Goal: Task Accomplishment & Management: Complete application form

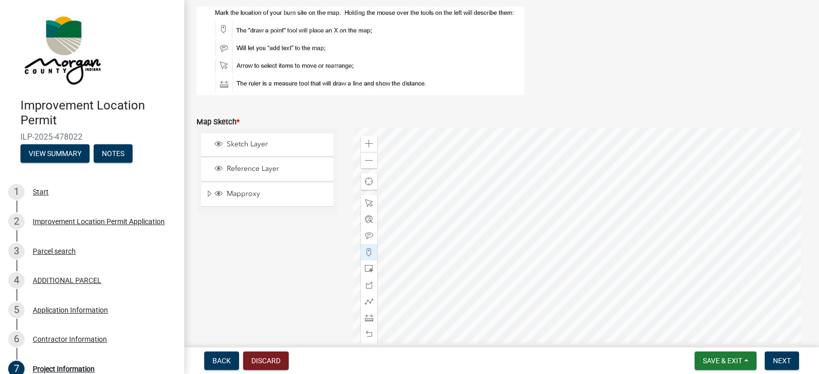
scroll to position [2274, 0]
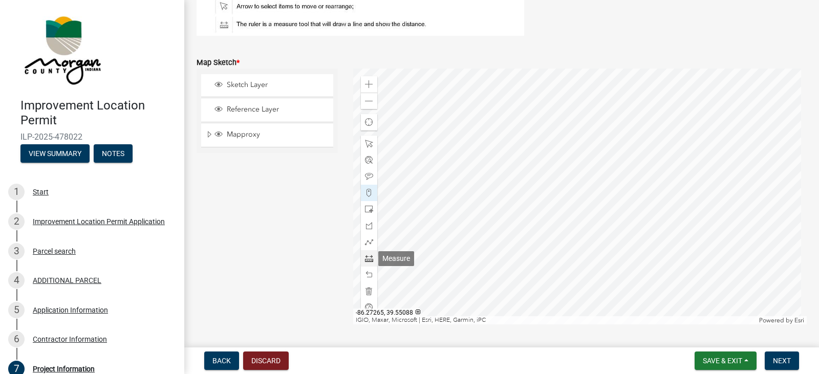
click at [367, 256] on span at bounding box center [369, 258] width 8 height 8
click at [472, 198] on div at bounding box center [580, 197] width 454 height 256
click at [484, 198] on div at bounding box center [580, 197] width 454 height 256
click at [482, 200] on div at bounding box center [580, 197] width 454 height 256
click at [427, 198] on div at bounding box center [580, 197] width 454 height 256
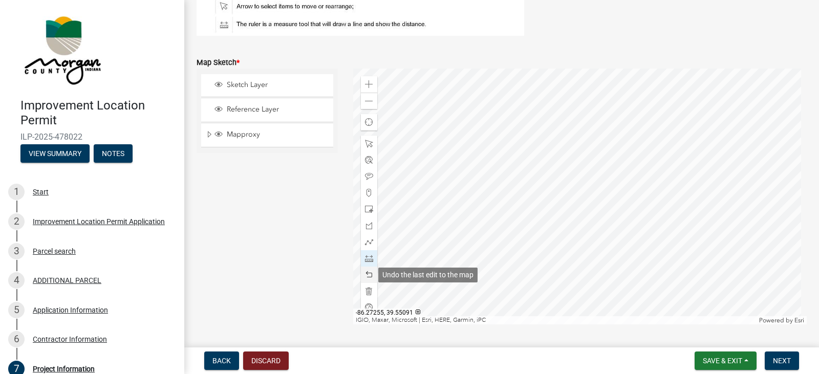
click at [369, 272] on span at bounding box center [369, 275] width 8 height 8
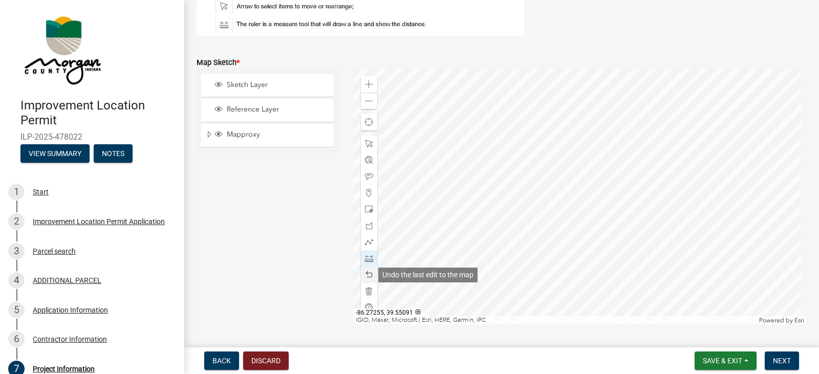
click at [369, 272] on span at bounding box center [369, 275] width 8 height 8
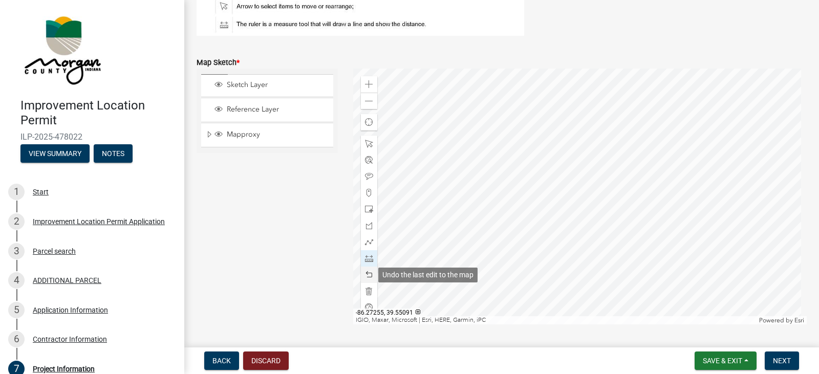
click at [369, 272] on span at bounding box center [369, 275] width 8 height 8
click at [529, 200] on div at bounding box center [580, 197] width 454 height 256
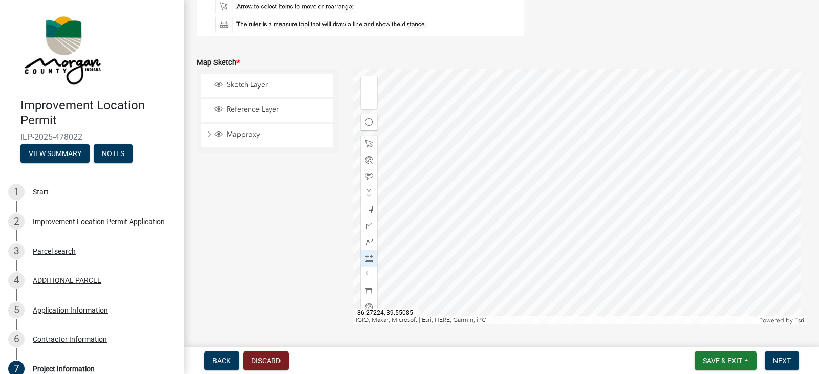
click at [496, 201] on div at bounding box center [580, 197] width 454 height 256
click at [365, 146] on span at bounding box center [369, 144] width 8 height 8
click at [368, 260] on span at bounding box center [369, 258] width 8 height 8
click at [368, 100] on span at bounding box center [369, 101] width 8 height 8
click at [665, 200] on div at bounding box center [580, 197] width 454 height 256
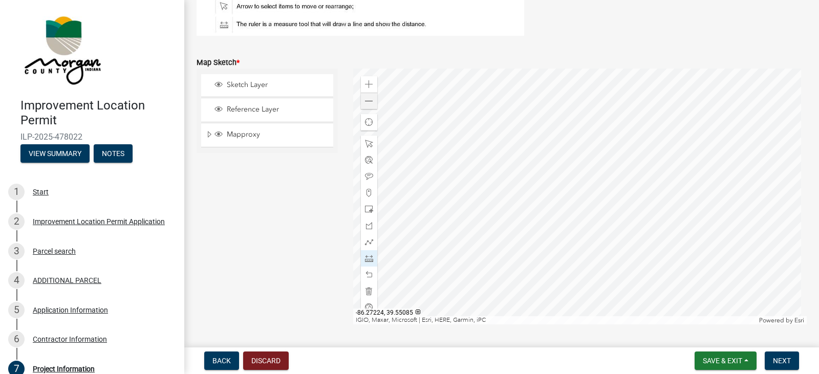
click at [535, 200] on div at bounding box center [580, 197] width 454 height 256
click at [529, 227] on div at bounding box center [580, 197] width 454 height 256
click at [660, 226] on div at bounding box center [580, 197] width 454 height 256
click at [655, 122] on div at bounding box center [580, 197] width 454 height 256
click at [367, 140] on span at bounding box center [369, 144] width 8 height 8
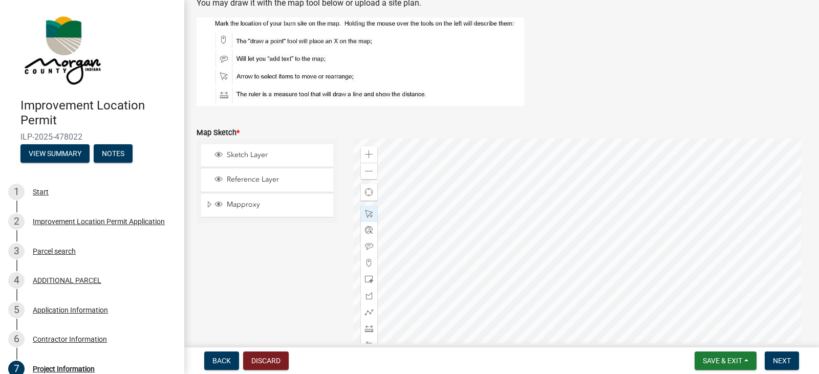
scroll to position [2171, 0]
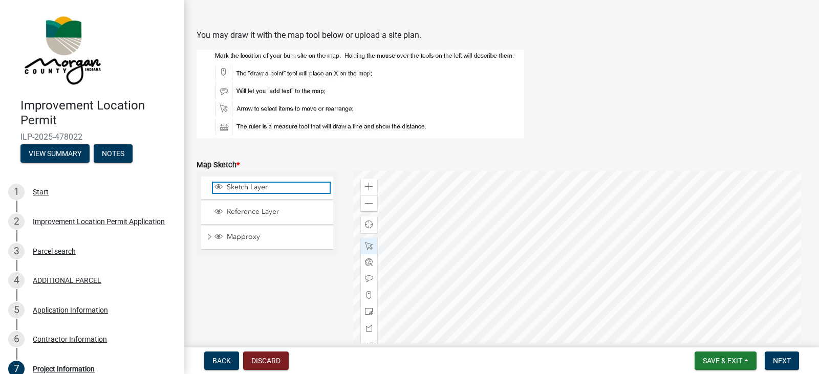
click at [279, 188] on span "Sketch Layer" at bounding box center [276, 187] width 105 height 9
click at [234, 188] on span "Sketch Layer" at bounding box center [276, 187] width 105 height 9
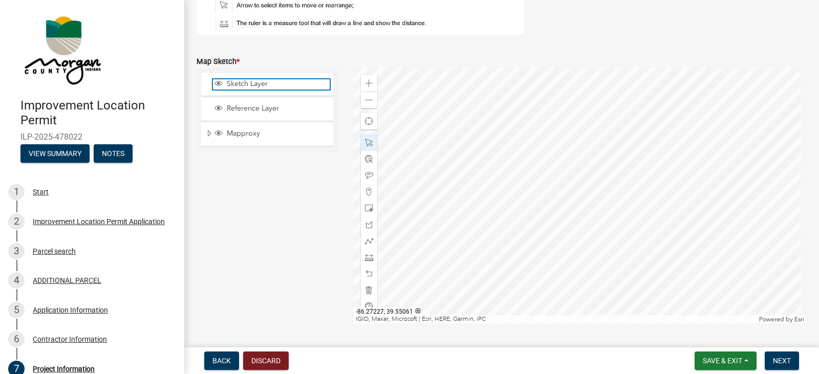
scroll to position [2274, 0]
click at [507, 190] on div at bounding box center [580, 197] width 454 height 256
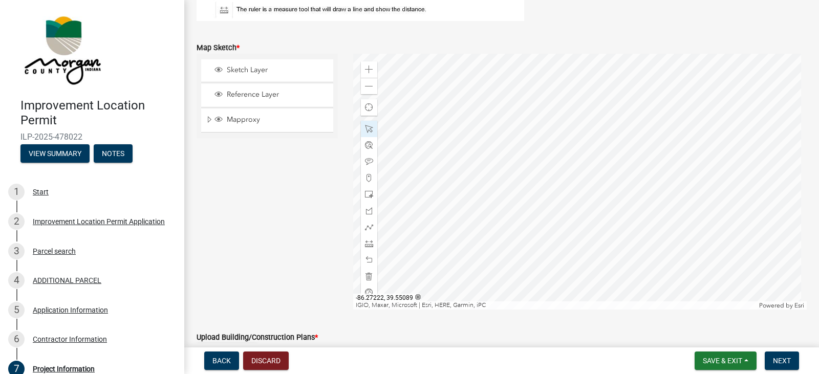
scroll to position [2325, 0]
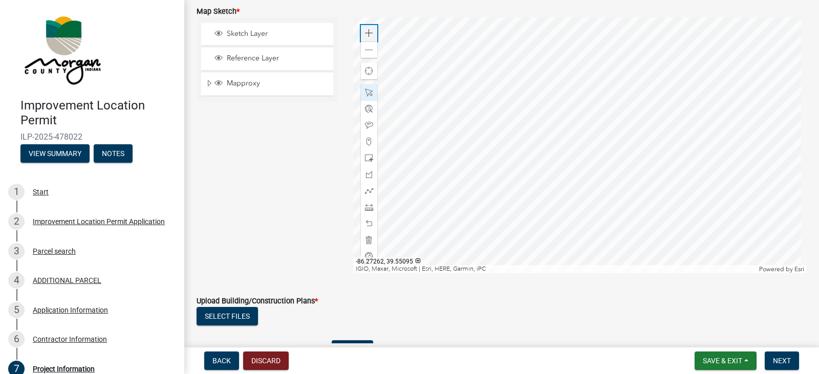
click at [371, 32] on div "Zoom in" at bounding box center [369, 33] width 16 height 16
click at [369, 51] on span at bounding box center [369, 50] width 8 height 8
click at [608, 109] on div at bounding box center [580, 145] width 454 height 256
click at [365, 144] on span at bounding box center [369, 142] width 8 height 8
click at [678, 73] on div at bounding box center [580, 145] width 454 height 256
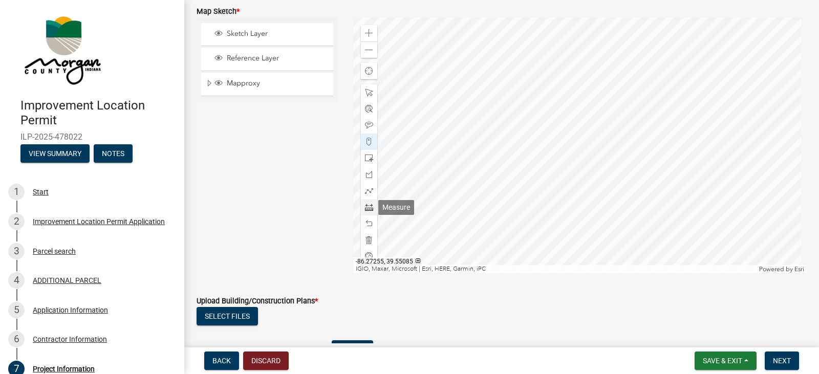
click at [365, 204] on span at bounding box center [369, 207] width 8 height 8
click at [678, 72] on div at bounding box center [580, 145] width 454 height 256
click at [613, 71] on div at bounding box center [580, 145] width 454 height 256
click at [367, 136] on div at bounding box center [369, 142] width 16 height 16
click at [366, 196] on div at bounding box center [369, 191] width 16 height 16
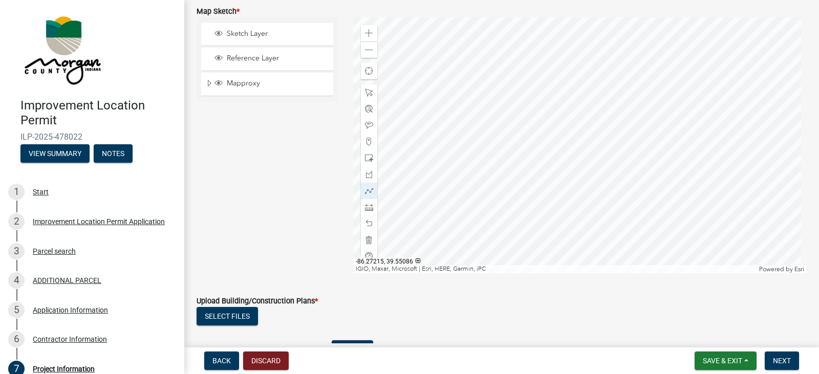
click at [650, 72] on div at bounding box center [580, 145] width 454 height 256
click at [651, 72] on div at bounding box center [580, 145] width 454 height 256
click at [652, 72] on div at bounding box center [580, 145] width 454 height 256
click at [451, 89] on div at bounding box center [580, 145] width 454 height 256
click at [367, 222] on span at bounding box center [369, 224] width 8 height 8
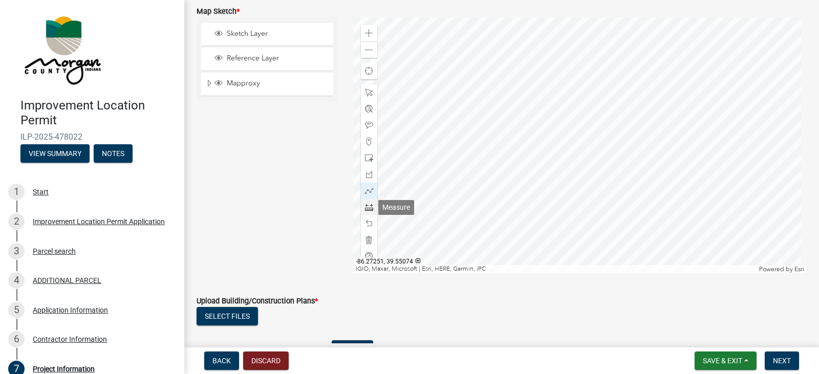
click at [366, 210] on span at bounding box center [369, 207] width 8 height 8
click at [365, 156] on span at bounding box center [369, 158] width 8 height 8
click at [651, 72] on div at bounding box center [580, 145] width 454 height 256
click at [606, 115] on div at bounding box center [580, 145] width 454 height 256
click at [366, 223] on span at bounding box center [369, 224] width 8 height 8
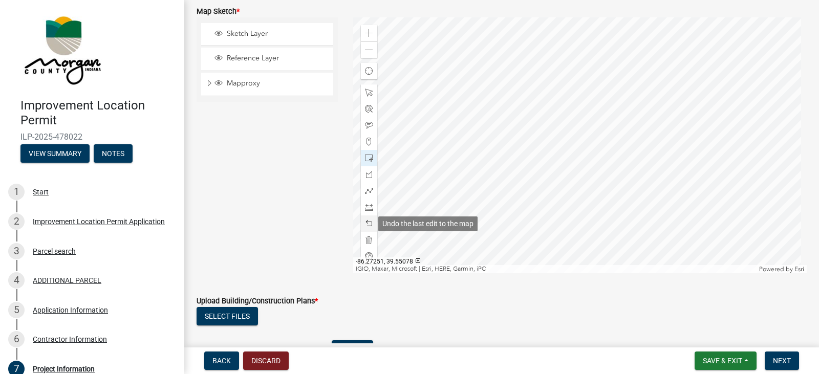
click at [366, 223] on span at bounding box center [369, 224] width 8 height 8
click at [551, 180] on div at bounding box center [580, 145] width 454 height 256
click at [369, 97] on div at bounding box center [369, 92] width 16 height 16
click at [585, 93] on div at bounding box center [580, 145] width 454 height 256
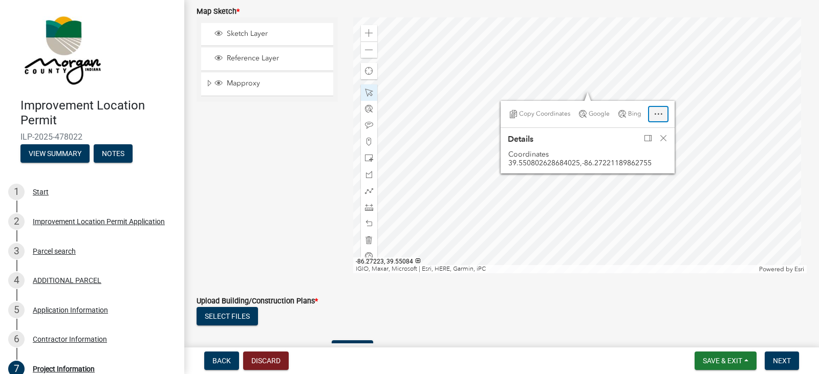
click at [650, 113] on div "Open" at bounding box center [658, 114] width 18 height 14
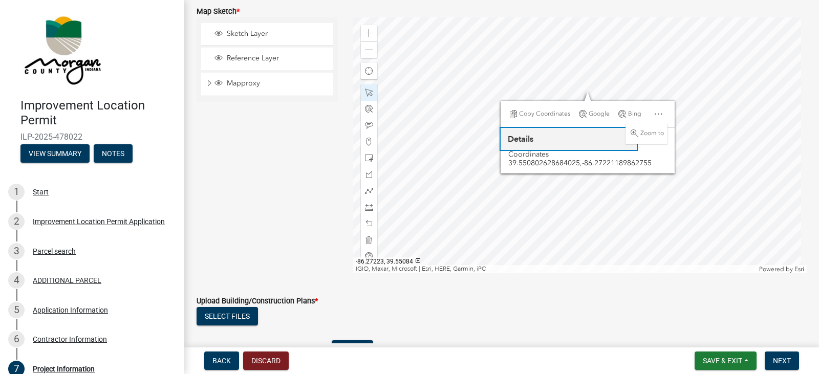
click at [618, 135] on button "Details" at bounding box center [568, 139] width 136 height 22
click at [604, 142] on button "Details" at bounding box center [568, 139] width 136 height 22
click at [590, 144] on button "Details" at bounding box center [568, 139] width 136 height 22
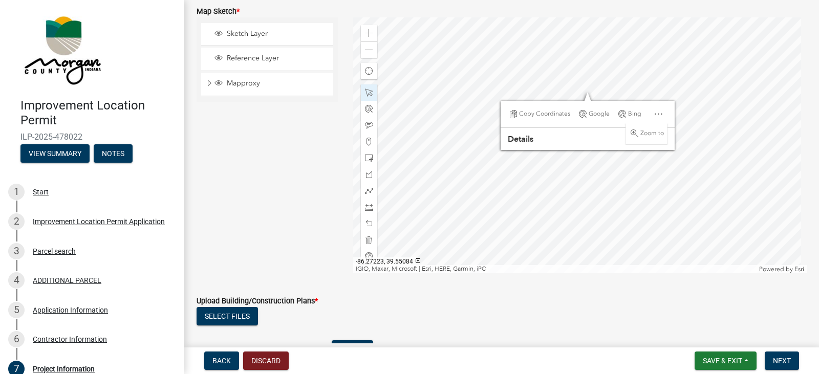
click at [518, 97] on div at bounding box center [580, 145] width 454 height 256
click at [598, 127] on div at bounding box center [580, 145] width 454 height 256
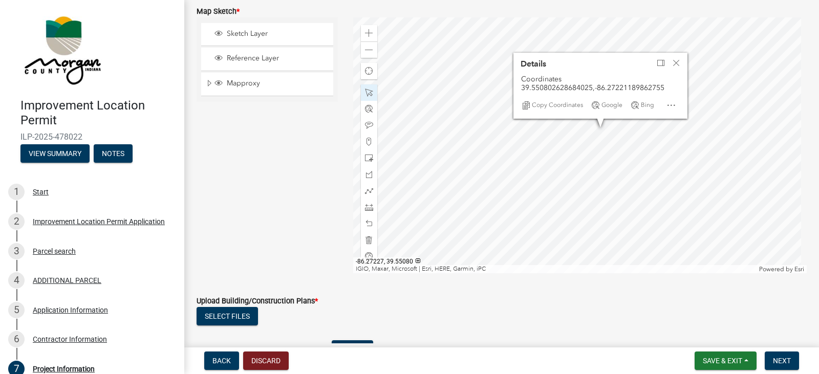
click at [556, 126] on div at bounding box center [580, 145] width 454 height 256
click at [667, 103] on span "Open" at bounding box center [671, 105] width 8 height 8
click at [667, 106] on span "Close" at bounding box center [671, 105] width 8 height 8
click at [676, 64] on span "Close" at bounding box center [676, 63] width 8 height 8
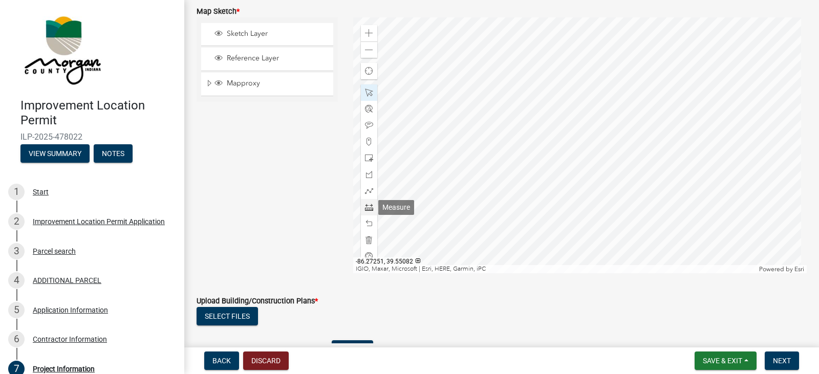
click at [362, 200] on div at bounding box center [369, 207] width 16 height 16
click at [636, 73] on div at bounding box center [580, 145] width 454 height 256
click at [372, 99] on div at bounding box center [369, 92] width 16 height 16
click at [554, 161] on div at bounding box center [580, 145] width 454 height 256
click at [548, 161] on div at bounding box center [580, 145] width 454 height 256
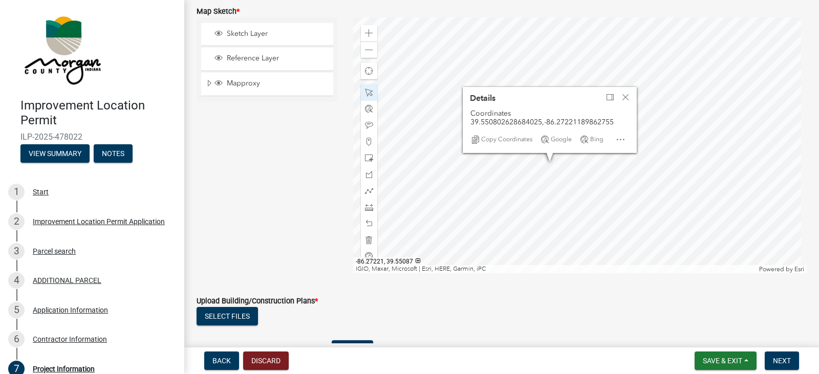
click at [592, 61] on div at bounding box center [580, 145] width 454 height 256
click at [618, 96] on div "Close" at bounding box center [625, 97] width 15 height 14
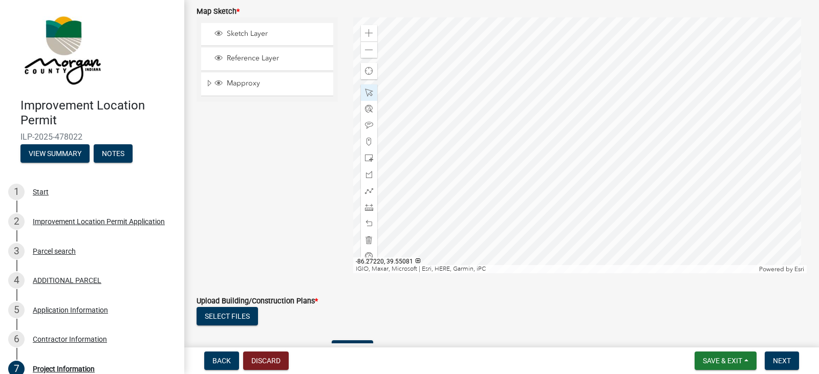
click at [596, 118] on div at bounding box center [580, 145] width 454 height 256
click at [538, 128] on div at bounding box center [580, 145] width 454 height 256
click at [365, 208] on span at bounding box center [369, 207] width 8 height 8
click at [635, 75] on div at bounding box center [580, 145] width 454 height 256
click at [570, 73] on div at bounding box center [580, 145] width 454 height 256
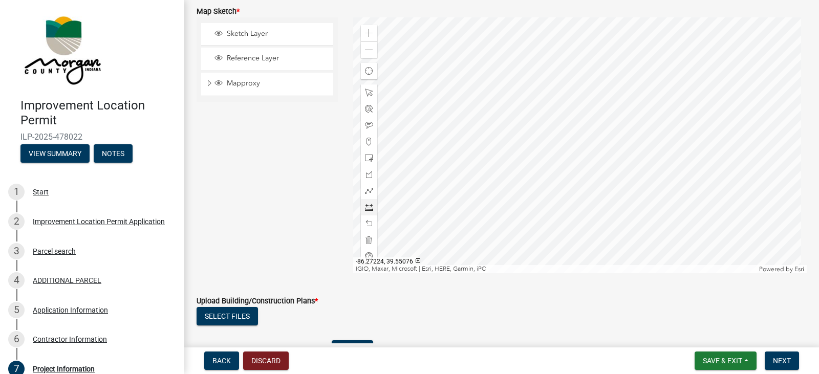
click at [568, 171] on div at bounding box center [580, 145] width 454 height 256
click at [633, 172] on div at bounding box center [580, 145] width 454 height 256
click at [633, 75] on div at bounding box center [580, 145] width 454 height 256
click at [371, 94] on div at bounding box center [369, 92] width 16 height 16
click at [547, 97] on div at bounding box center [580, 145] width 454 height 256
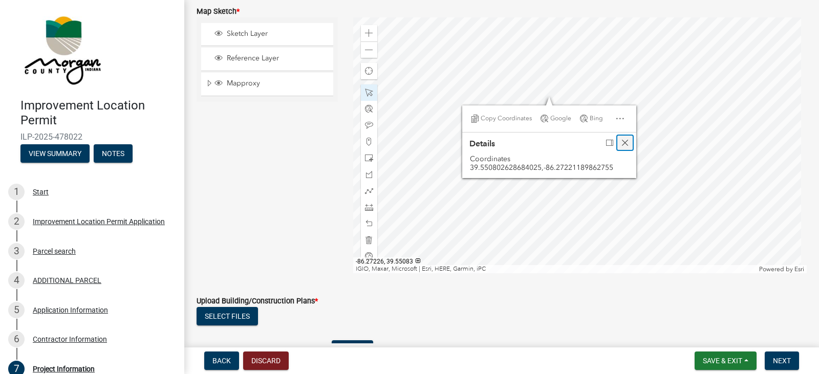
click at [622, 140] on span "Close" at bounding box center [625, 143] width 8 height 8
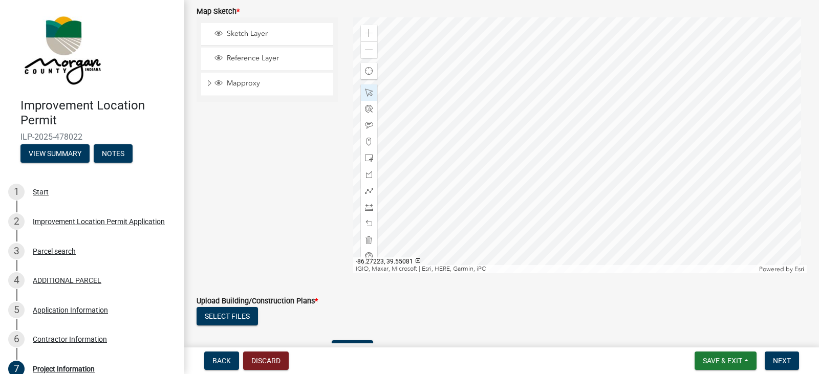
click at [576, 124] on div at bounding box center [580, 145] width 454 height 256
click at [362, 160] on div at bounding box center [369, 158] width 16 height 16
click at [363, 203] on div at bounding box center [369, 207] width 16 height 16
click at [635, 75] on div at bounding box center [580, 145] width 454 height 256
click at [570, 73] on div at bounding box center [580, 145] width 454 height 256
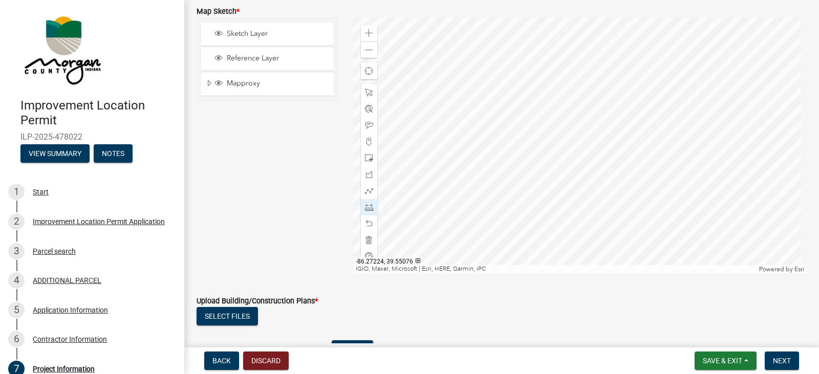
click at [568, 171] on div at bounding box center [580, 145] width 454 height 256
click at [633, 173] on div at bounding box center [580, 145] width 454 height 256
click at [635, 75] on div at bounding box center [580, 145] width 454 height 256
click at [366, 96] on span at bounding box center [369, 93] width 8 height 8
click at [604, 175] on div at bounding box center [580, 145] width 454 height 256
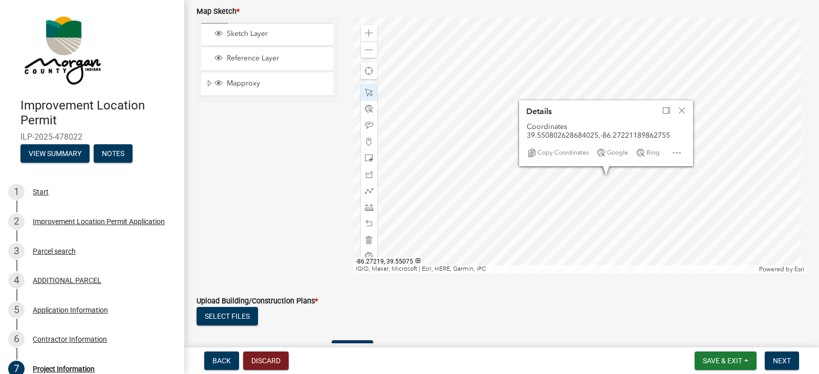
click at [604, 176] on div at bounding box center [580, 145] width 454 height 256
click at [584, 90] on div at bounding box center [580, 145] width 454 height 256
click at [678, 112] on span "Close" at bounding box center [682, 110] width 8 height 8
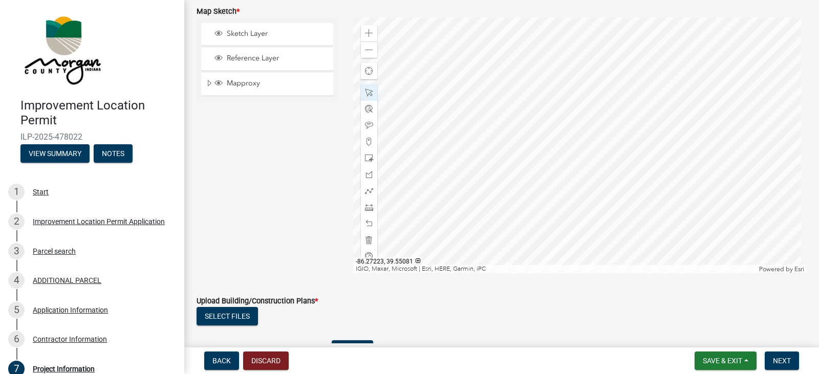
click at [574, 122] on div at bounding box center [580, 145] width 454 height 256
click at [572, 124] on div at bounding box center [580, 145] width 454 height 256
click at [570, 124] on div at bounding box center [580, 145] width 454 height 256
click at [361, 220] on div at bounding box center [369, 223] width 16 height 16
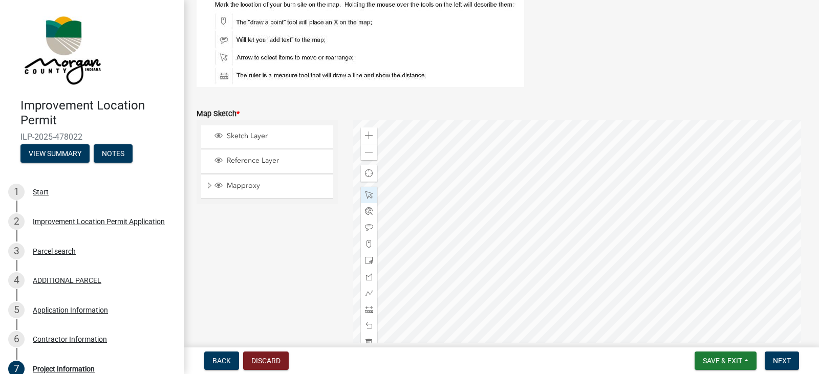
scroll to position [2274, 0]
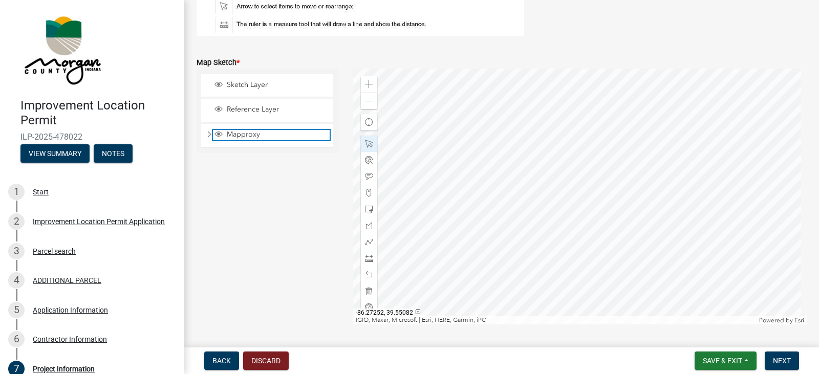
click at [286, 136] on span "Mapproxy" at bounding box center [276, 134] width 105 height 9
click at [296, 116] on div "Reference Layer" at bounding box center [267, 110] width 132 height 23
click at [292, 115] on div "Reference Layer" at bounding box center [271, 110] width 117 height 10
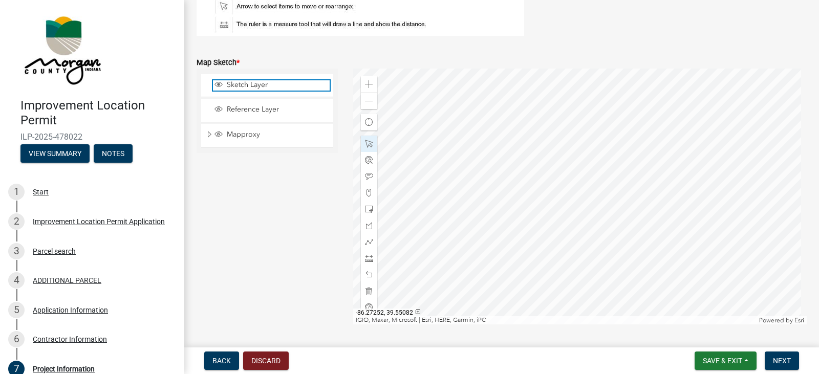
click at [310, 81] on span "Sketch Layer" at bounding box center [276, 84] width 105 height 9
click at [302, 86] on span "Sketch Layer" at bounding box center [276, 84] width 105 height 9
click at [290, 107] on span "Reference Layer" at bounding box center [276, 109] width 105 height 9
click at [276, 129] on div "Mapproxy" at bounding box center [267, 135] width 132 height 23
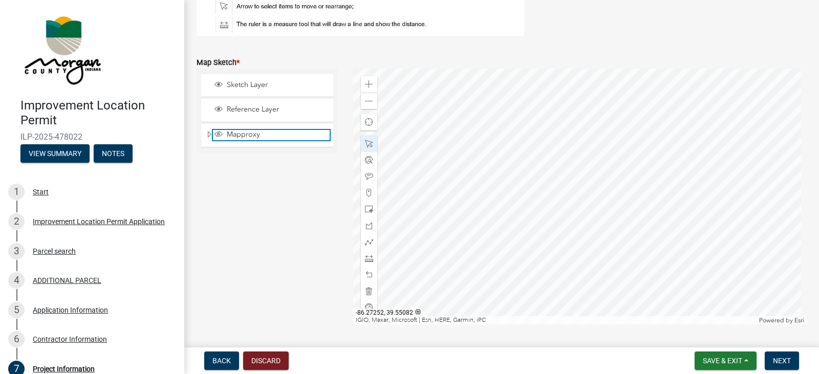
click at [269, 135] on span "Mapproxy" at bounding box center [276, 134] width 105 height 9
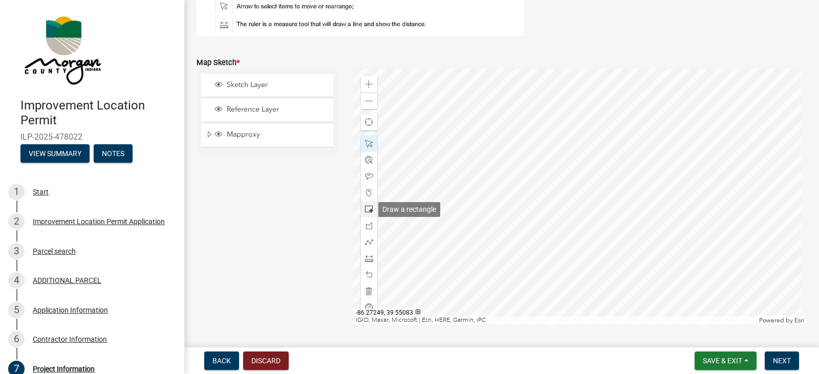
click at [365, 211] on span at bounding box center [369, 209] width 8 height 8
click at [583, 221] on div at bounding box center [580, 197] width 454 height 256
click at [366, 260] on span at bounding box center [369, 258] width 8 height 8
click at [628, 126] on div at bounding box center [580, 197] width 454 height 256
click at [629, 125] on div at bounding box center [580, 197] width 454 height 256
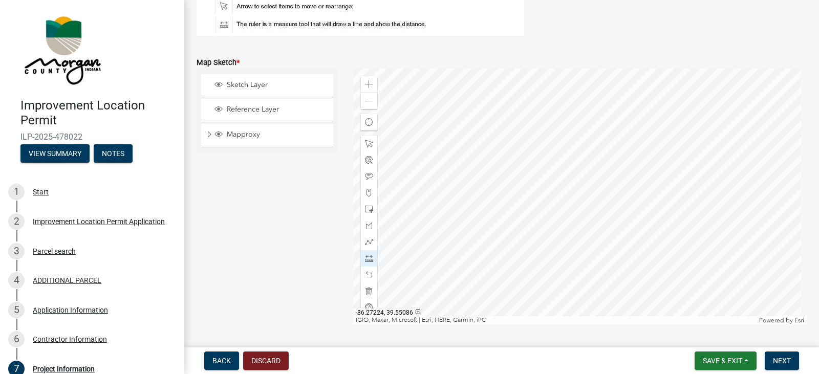
click at [564, 126] on div at bounding box center [580, 197] width 454 height 256
click at [368, 146] on span at bounding box center [369, 144] width 8 height 8
click at [577, 159] on div at bounding box center [580, 197] width 454 height 256
click at [583, 150] on div at bounding box center [580, 197] width 454 height 256
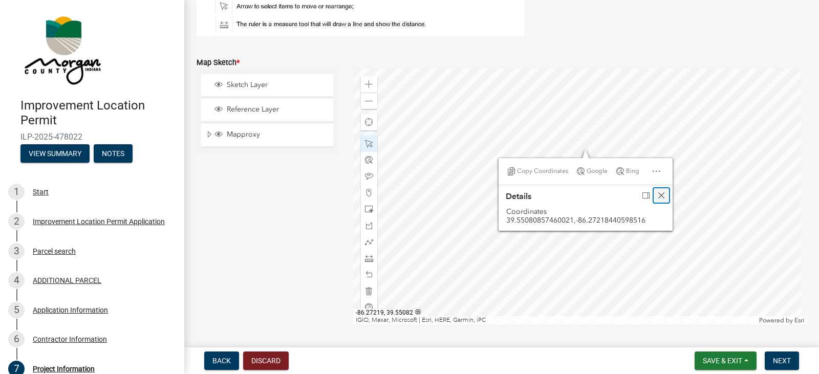
click at [659, 192] on span "Close" at bounding box center [661, 195] width 8 height 8
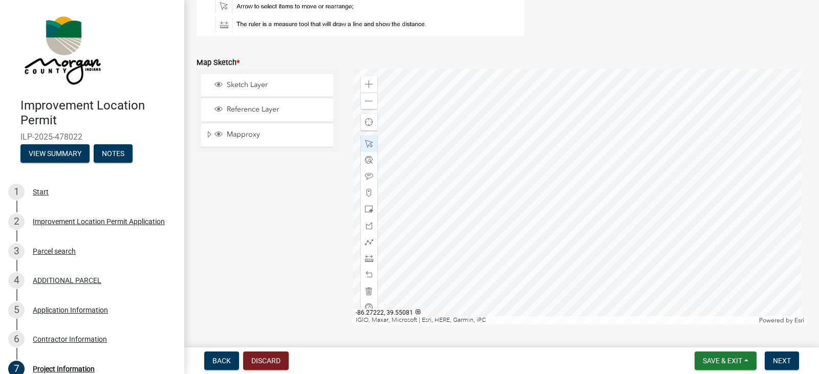
click at [572, 175] on div at bounding box center [580, 197] width 454 height 256
click at [368, 262] on span at bounding box center [369, 258] width 8 height 8
click at [614, 126] on div at bounding box center [580, 197] width 454 height 256
click at [615, 126] on div at bounding box center [580, 197] width 454 height 256
click at [549, 127] on div at bounding box center [580, 197] width 454 height 256
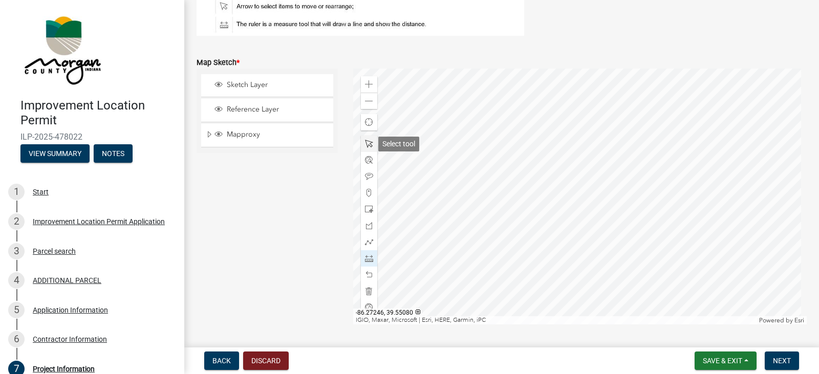
click at [367, 146] on span at bounding box center [369, 144] width 8 height 8
click at [563, 173] on div at bounding box center [580, 197] width 454 height 256
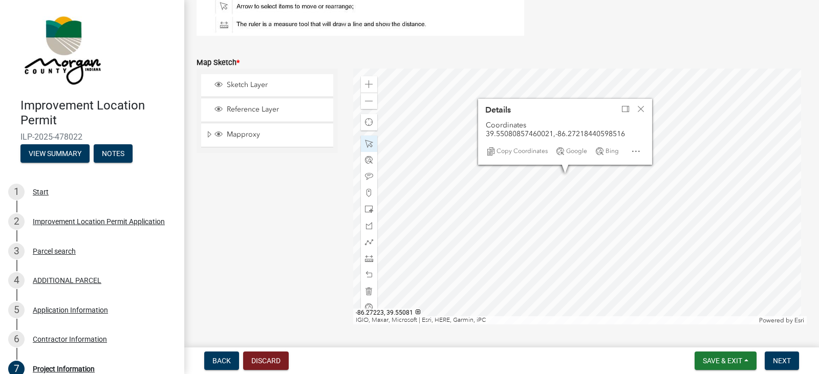
click at [552, 175] on div at bounding box center [580, 197] width 454 height 256
click at [634, 113] on div "Close" at bounding box center [640, 109] width 15 height 14
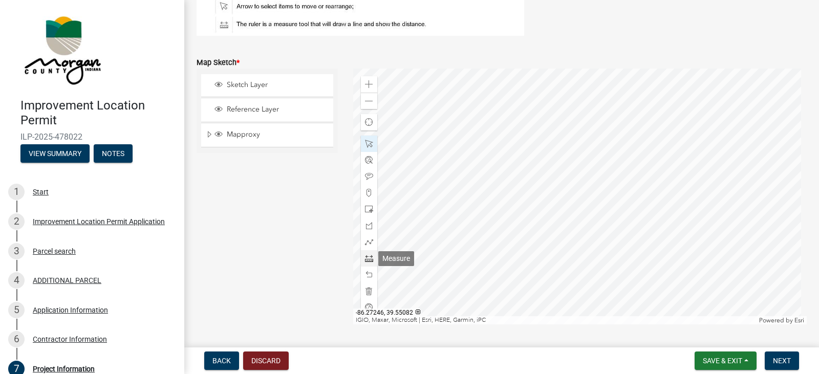
click at [366, 260] on span at bounding box center [369, 258] width 8 height 8
click at [614, 126] on div at bounding box center [580, 197] width 454 height 256
click at [549, 126] on div at bounding box center [580, 197] width 454 height 256
click at [368, 145] on span at bounding box center [369, 144] width 8 height 8
click at [582, 162] on div at bounding box center [580, 197] width 454 height 256
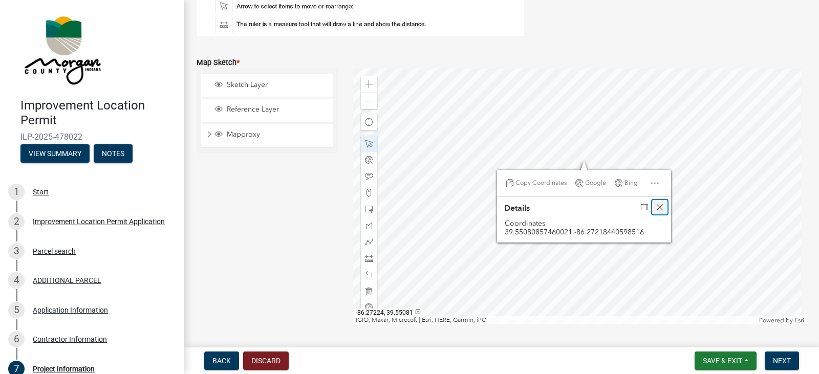
click at [660, 206] on span "Close" at bounding box center [660, 207] width 8 height 8
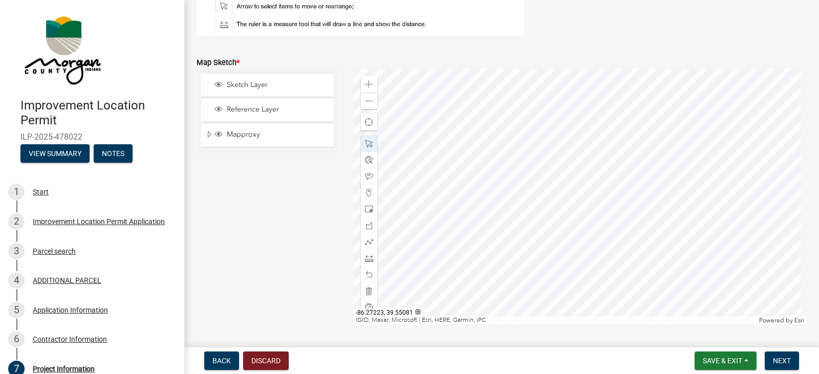
click at [552, 176] on div at bounding box center [580, 197] width 454 height 256
click at [365, 255] on span at bounding box center [369, 258] width 8 height 8
click at [615, 126] on div at bounding box center [580, 197] width 454 height 256
click at [550, 126] on div at bounding box center [580, 197] width 454 height 256
click at [367, 147] on span at bounding box center [369, 144] width 8 height 8
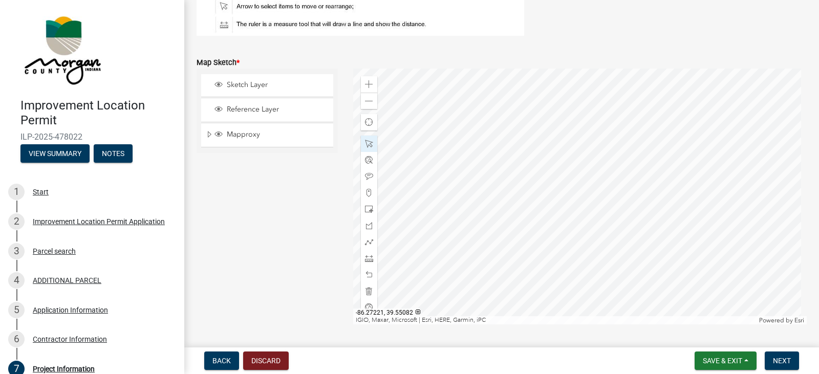
click at [569, 159] on div at bounding box center [580, 197] width 454 height 256
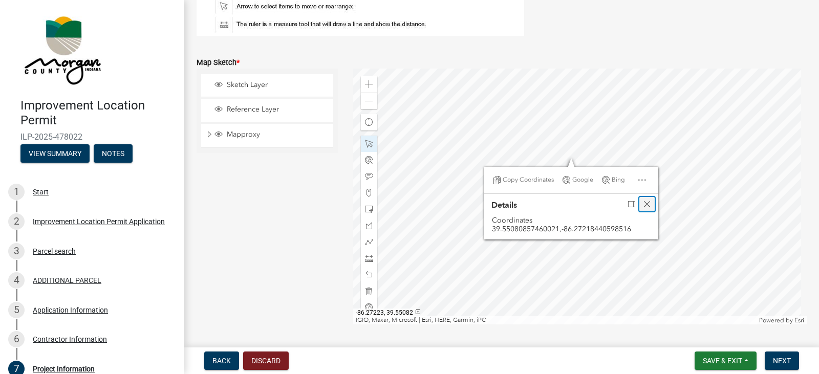
click at [646, 203] on span "Close" at bounding box center [647, 204] width 8 height 8
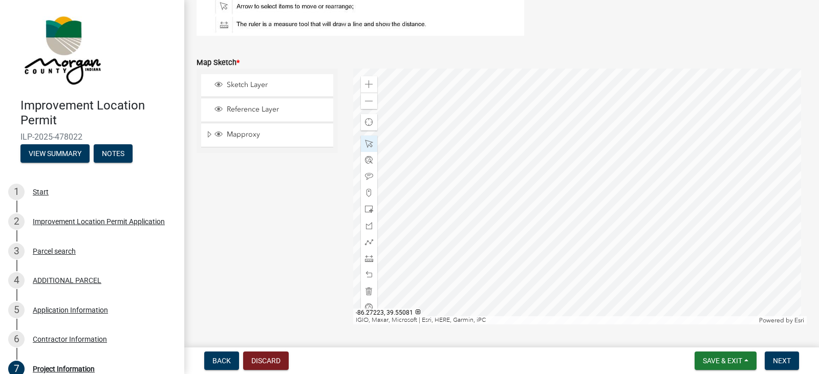
click at [552, 175] on div at bounding box center [580, 197] width 454 height 256
click at [369, 252] on div at bounding box center [369, 258] width 16 height 16
click at [615, 126] on div at bounding box center [580, 197] width 454 height 256
click at [550, 126] on div at bounding box center [580, 197] width 454 height 256
click at [551, 224] on div at bounding box center [580, 197] width 454 height 256
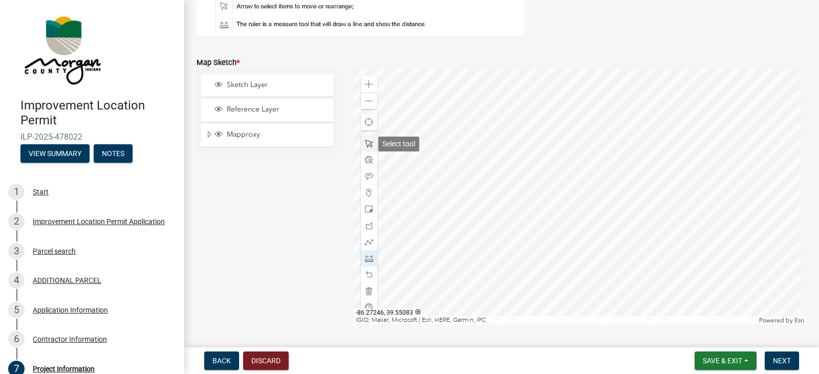
click at [366, 143] on span at bounding box center [369, 144] width 8 height 8
click at [591, 199] on div at bounding box center [580, 197] width 454 height 256
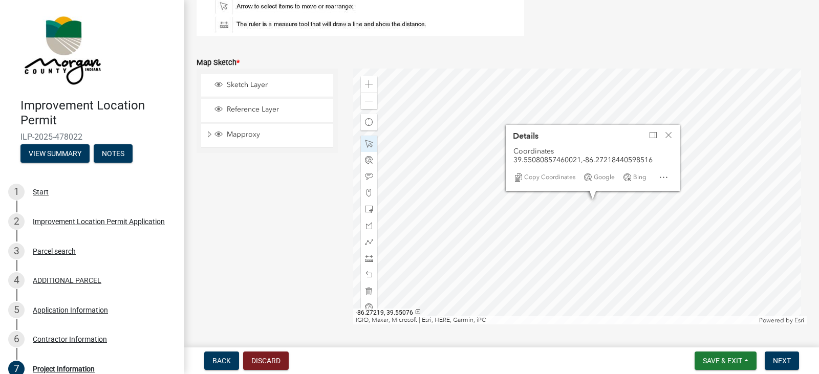
click at [584, 225] on div at bounding box center [580, 197] width 454 height 256
click at [662, 140] on div "Close" at bounding box center [668, 135] width 15 height 14
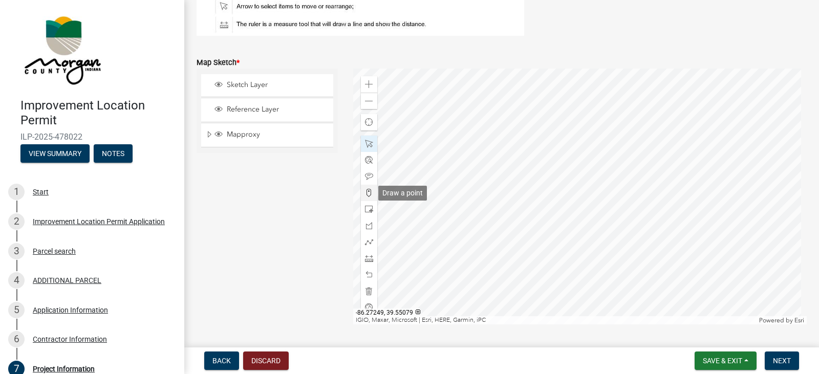
click at [371, 188] on div at bounding box center [369, 193] width 16 height 16
click at [365, 181] on span at bounding box center [369, 176] width 8 height 8
click at [578, 133] on div at bounding box center [580, 197] width 454 height 256
click at [551, 175] on div at bounding box center [580, 197] width 454 height 256
click at [581, 224] on div at bounding box center [580, 197] width 454 height 256
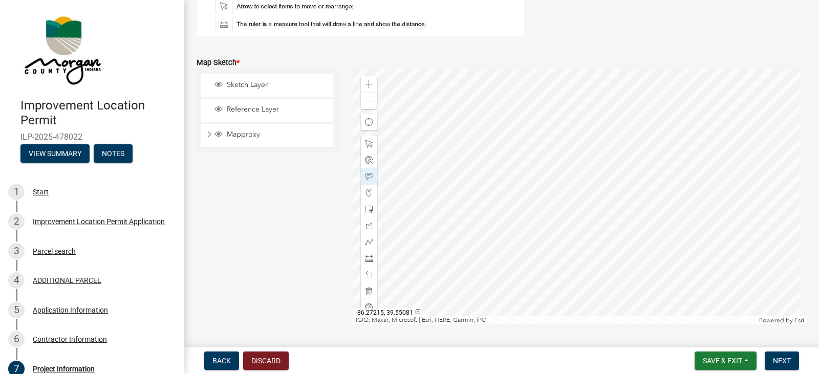
click at [614, 172] on div at bounding box center [580, 197] width 454 height 256
click at [587, 175] on div at bounding box center [580, 197] width 454 height 256
click at [368, 139] on div at bounding box center [369, 144] width 16 height 16
click at [582, 161] on div at bounding box center [580, 197] width 454 height 256
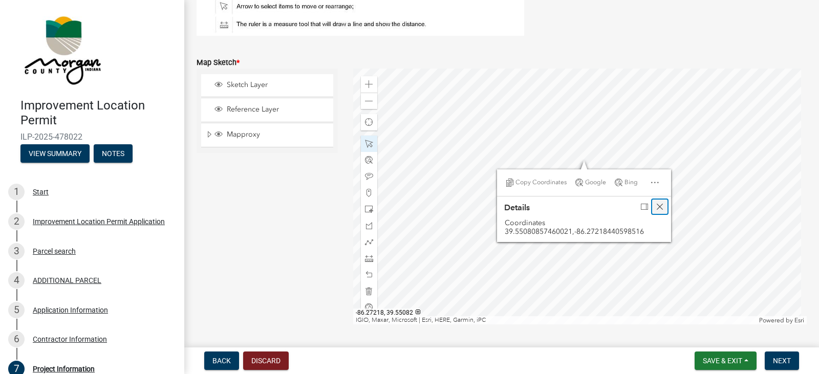
click at [660, 203] on span "Close" at bounding box center [660, 207] width 8 height 8
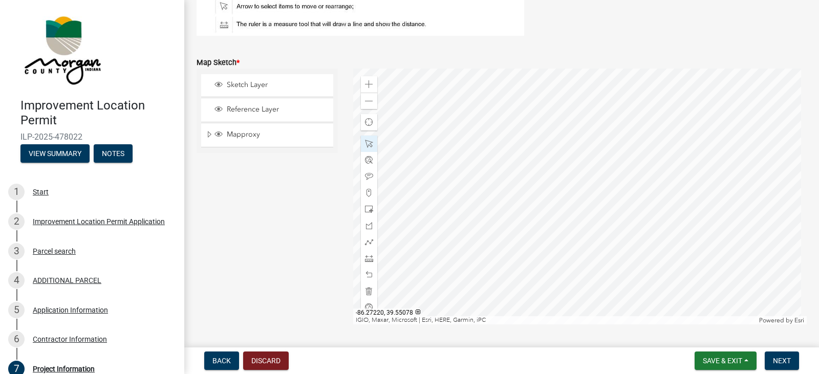
click at [578, 199] on div at bounding box center [580, 197] width 454 height 256
click at [512, 175] on div at bounding box center [580, 197] width 454 height 256
click at [365, 236] on div at bounding box center [369, 226] width 16 height 180
click at [367, 259] on span at bounding box center [369, 258] width 8 height 8
click at [611, 151] on div at bounding box center [580, 197] width 454 height 256
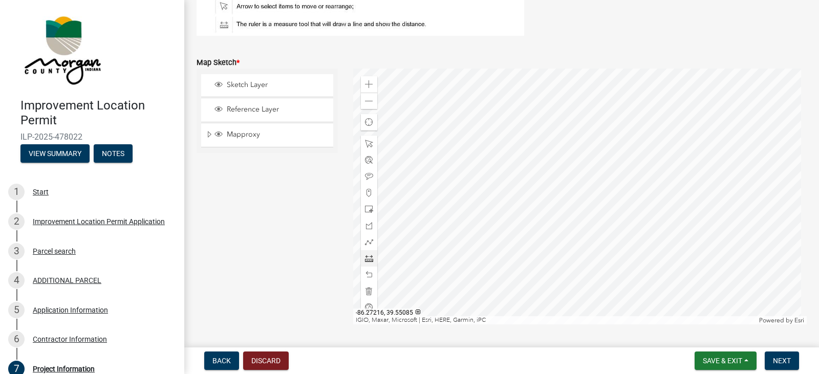
click at [611, 129] on div at bounding box center [580, 197] width 454 height 256
click at [366, 142] on span at bounding box center [369, 144] width 8 height 8
click at [619, 125] on div at bounding box center [580, 197] width 454 height 256
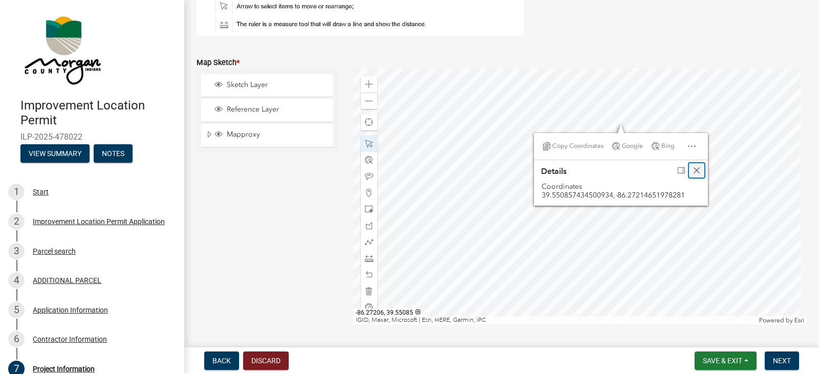
click at [695, 168] on span "Close" at bounding box center [696, 170] width 8 height 8
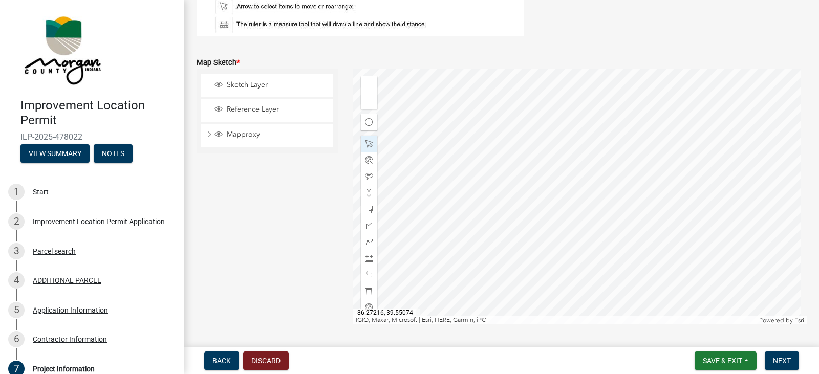
click at [610, 247] on div at bounding box center [580, 197] width 454 height 256
click at [613, 166] on div at bounding box center [580, 197] width 454 height 256
click at [609, 178] on div at bounding box center [580, 197] width 454 height 256
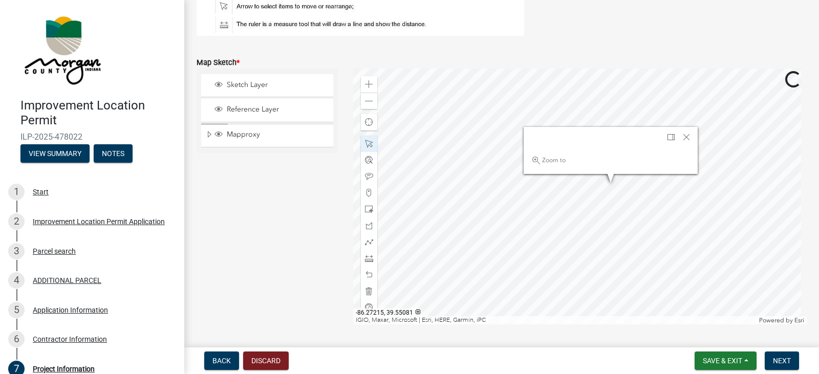
click at [612, 187] on div at bounding box center [580, 197] width 454 height 256
click at [686, 140] on span "Close" at bounding box center [686, 139] width 8 height 8
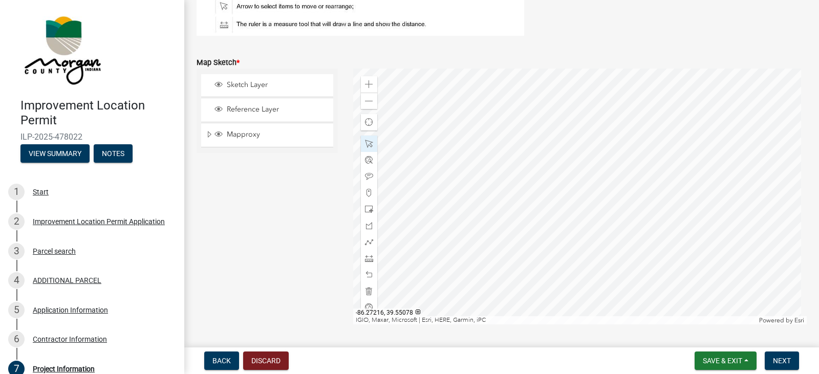
click at [605, 222] on div at bounding box center [580, 197] width 454 height 256
click at [573, 147] on div at bounding box center [580, 197] width 454 height 256
click at [648, 190] on span "Close" at bounding box center [650, 192] width 8 height 8
click at [572, 151] on div at bounding box center [580, 197] width 454 height 256
click at [570, 170] on div at bounding box center [580, 197] width 454 height 256
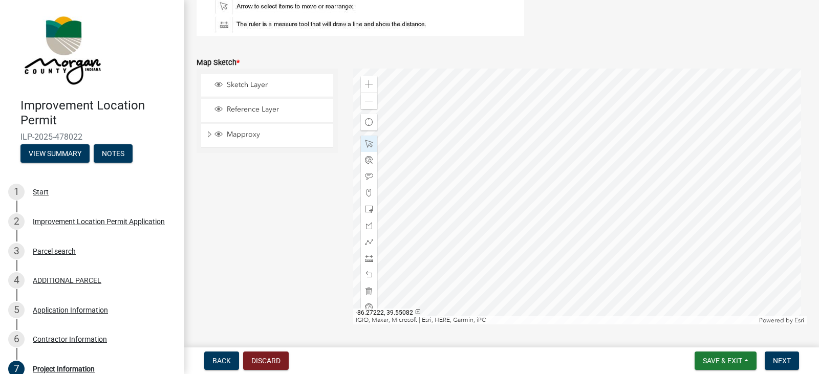
click at [548, 183] on div at bounding box center [580, 197] width 454 height 256
click at [537, 205] on div at bounding box center [580, 197] width 454 height 256
click at [575, 234] on div at bounding box center [580, 197] width 454 height 256
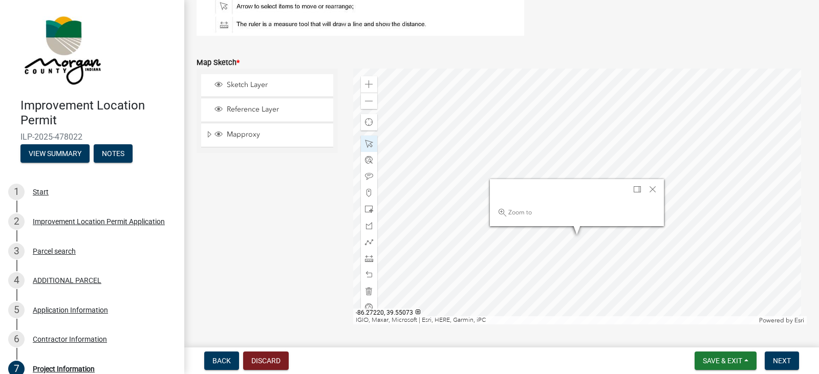
click at [567, 269] on div at bounding box center [580, 197] width 454 height 256
click at [649, 193] on span "Close" at bounding box center [652, 189] width 8 height 8
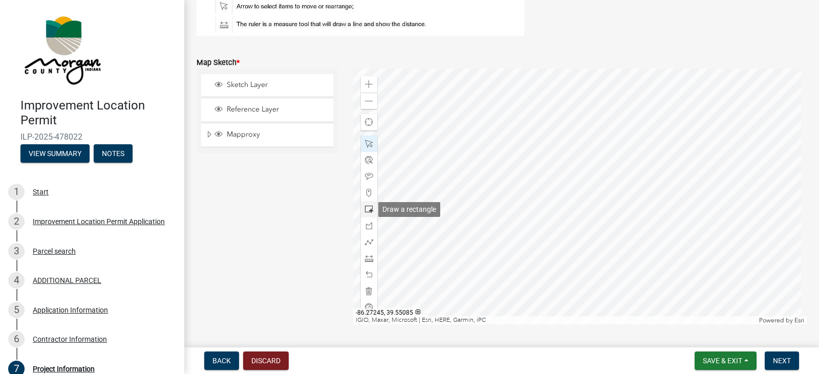
click at [365, 209] on span at bounding box center [369, 209] width 8 height 8
click at [427, 134] on div at bounding box center [580, 197] width 454 height 256
click at [365, 260] on span at bounding box center [369, 258] width 8 height 8
click at [537, 264] on div at bounding box center [580, 197] width 454 height 256
click at [538, 144] on div at bounding box center [580, 197] width 454 height 256
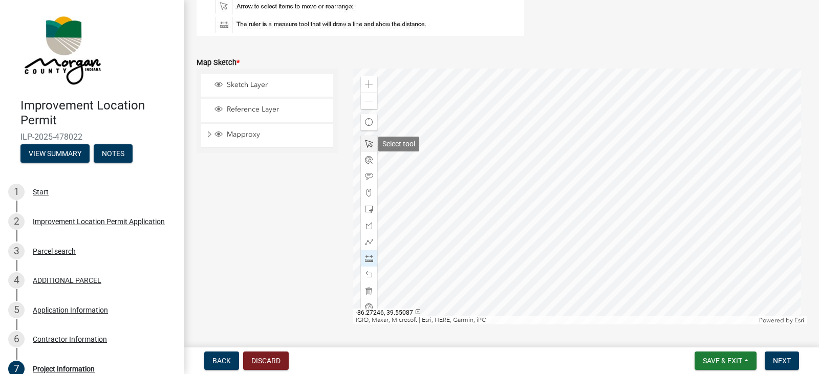
click at [371, 147] on span at bounding box center [369, 144] width 8 height 8
click at [472, 154] on div at bounding box center [580, 197] width 454 height 256
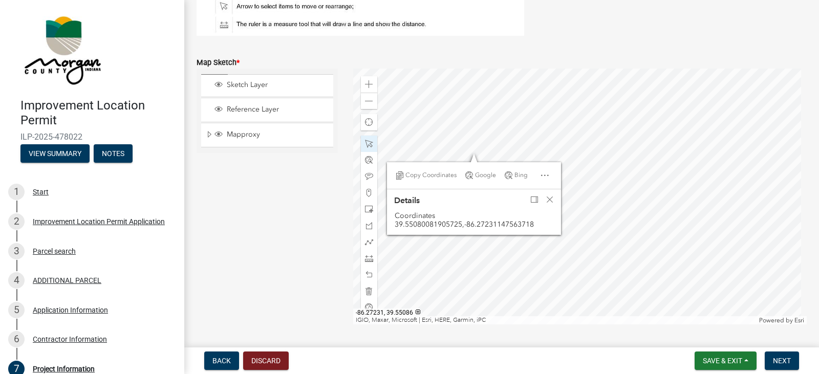
click at [481, 144] on div at bounding box center [580, 197] width 454 height 256
click at [547, 199] on span "Close" at bounding box center [550, 199] width 8 height 8
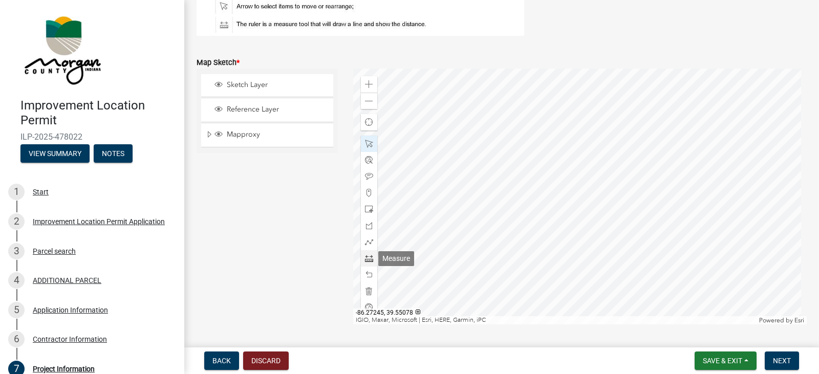
click at [367, 263] on span at bounding box center [369, 258] width 8 height 8
click at [538, 264] on div at bounding box center [580, 197] width 454 height 256
click at [538, 144] on div at bounding box center [580, 197] width 454 height 256
click at [368, 148] on div at bounding box center [369, 144] width 16 height 16
click at [474, 203] on div at bounding box center [580, 197] width 454 height 256
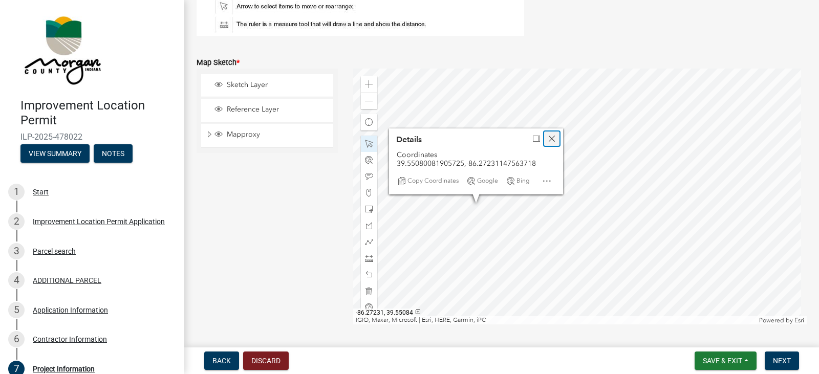
click at [548, 140] on span "Close" at bounding box center [552, 139] width 8 height 8
click at [481, 142] on div at bounding box center [580, 197] width 454 height 256
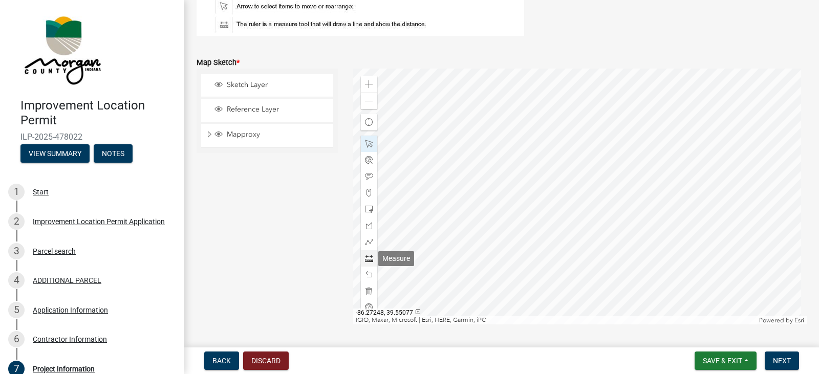
click at [369, 258] on span at bounding box center [369, 258] width 8 height 8
click at [538, 264] on div at bounding box center [580, 197] width 454 height 256
click at [538, 144] on div at bounding box center [580, 197] width 454 height 256
click at [366, 147] on span at bounding box center [369, 144] width 8 height 8
click at [504, 207] on div at bounding box center [580, 197] width 454 height 256
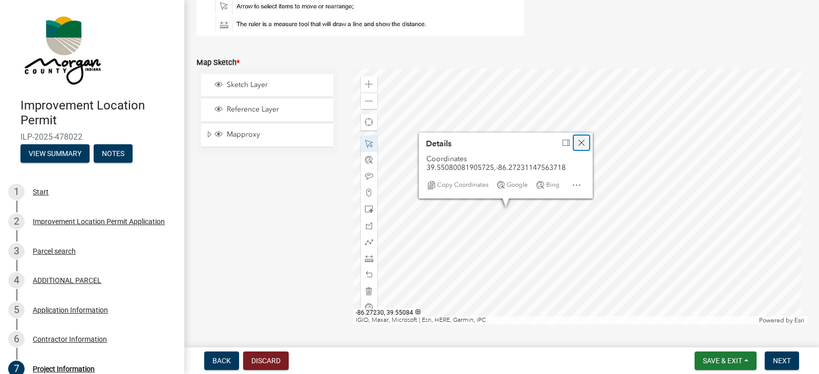
click at [581, 146] on span "Close" at bounding box center [581, 143] width 8 height 8
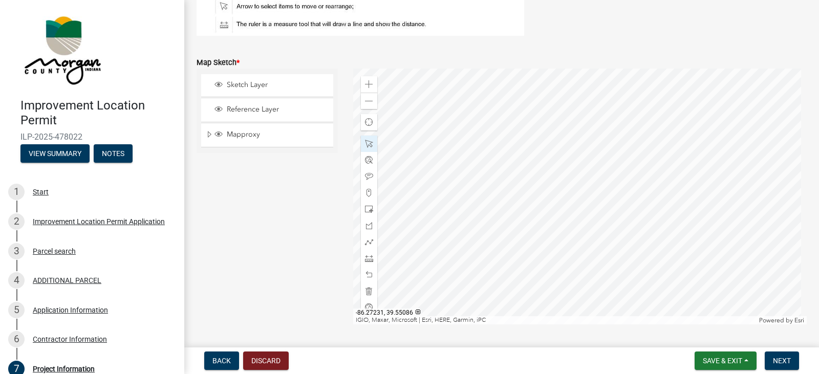
click at [484, 145] on div at bounding box center [580, 197] width 454 height 256
click at [368, 260] on span at bounding box center [369, 258] width 8 height 8
click at [538, 264] on div at bounding box center [580, 197] width 454 height 256
click at [537, 143] on div at bounding box center [580, 197] width 454 height 256
click at [428, 143] on div at bounding box center [580, 197] width 454 height 256
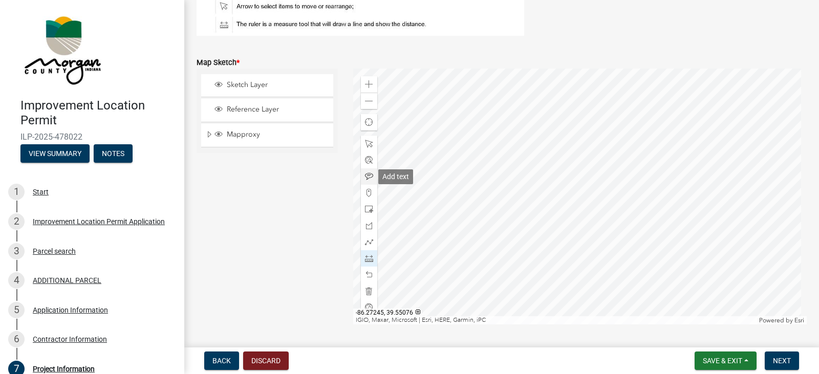
click at [366, 175] on span at bounding box center [369, 176] width 8 height 8
click at [482, 140] on div at bounding box center [580, 197] width 454 height 256
click at [525, 203] on div at bounding box center [580, 197] width 454 height 256
click at [377, 151] on div at bounding box center [580, 197] width 454 height 256
click at [371, 143] on span at bounding box center [369, 144] width 8 height 8
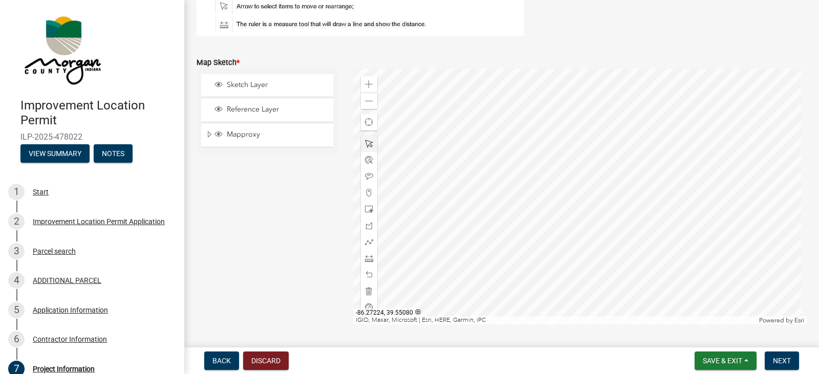
click at [536, 198] on div at bounding box center [580, 197] width 454 height 256
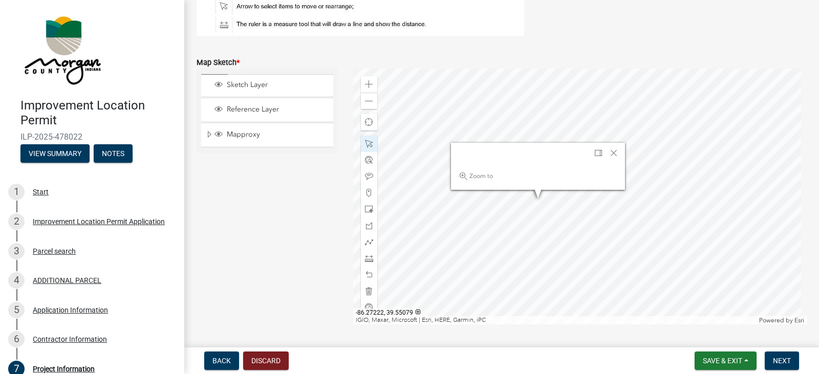
click at [550, 212] on div at bounding box center [580, 197] width 454 height 256
click at [572, 112] on div at bounding box center [580, 197] width 454 height 256
click at [610, 152] on span "Close" at bounding box center [614, 153] width 8 height 8
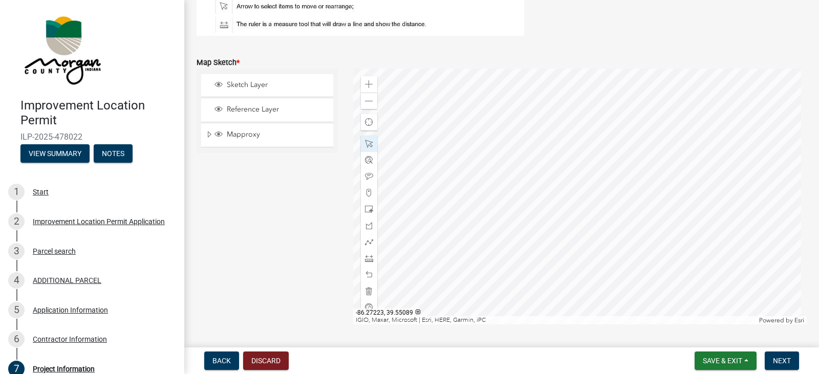
click at [541, 113] on div at bounding box center [580, 197] width 454 height 256
click at [491, 224] on div at bounding box center [580, 197] width 454 height 256
click at [365, 260] on span at bounding box center [369, 258] width 8 height 8
click at [597, 190] on div at bounding box center [580, 197] width 454 height 256
click at [561, 190] on div at bounding box center [580, 197] width 454 height 256
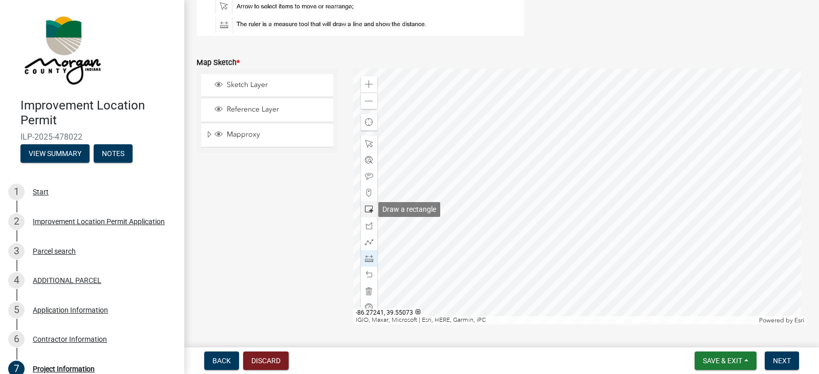
click at [370, 209] on span at bounding box center [369, 209] width 8 height 8
click at [561, 189] on div at bounding box center [580, 197] width 454 height 256
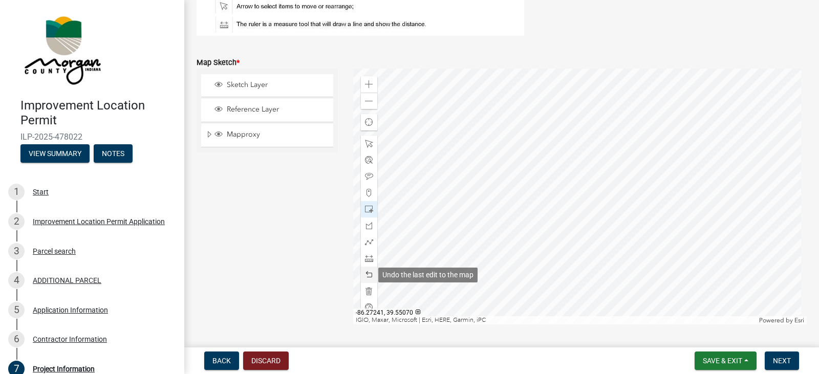
click at [369, 272] on span at bounding box center [369, 275] width 8 height 8
click at [456, 272] on div at bounding box center [580, 197] width 454 height 256
click at [365, 258] on span at bounding box center [369, 258] width 8 height 8
click at [596, 190] on div at bounding box center [580, 197] width 454 height 256
click at [559, 191] on div at bounding box center [580, 197] width 454 height 256
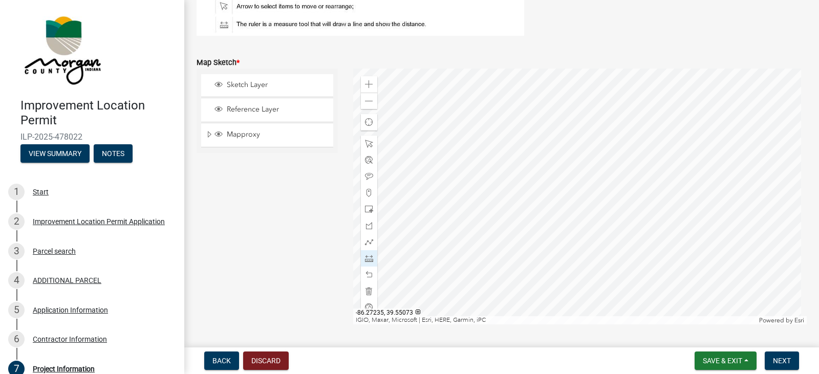
click at [451, 190] on div at bounding box center [580, 197] width 454 height 256
click at [413, 190] on div at bounding box center [580, 197] width 454 height 256
click at [372, 142] on div at bounding box center [369, 144] width 16 height 16
click at [525, 245] on div at bounding box center [580, 197] width 454 height 256
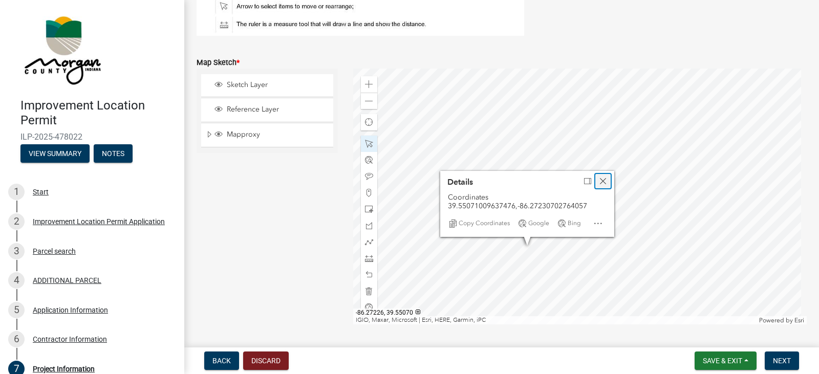
click at [602, 184] on span "Close" at bounding box center [603, 181] width 8 height 8
click at [506, 230] on div at bounding box center [580, 197] width 454 height 256
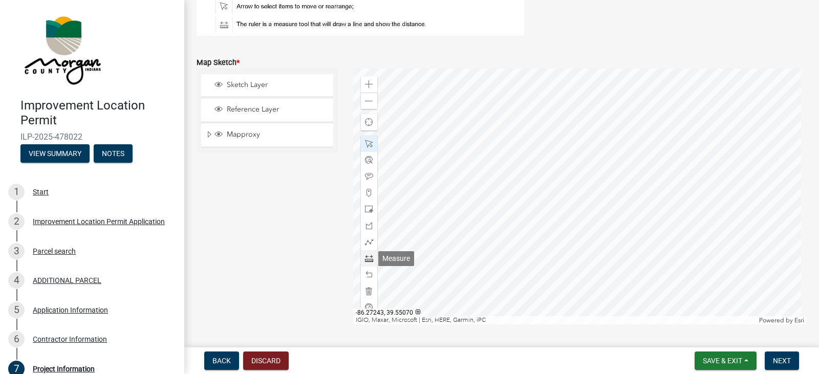
click at [361, 260] on div at bounding box center [369, 258] width 16 height 16
click at [595, 190] on div at bounding box center [580, 197] width 454 height 256
click at [563, 190] on div at bounding box center [580, 197] width 454 height 256
click at [562, 279] on div at bounding box center [580, 197] width 454 height 256
click at [369, 147] on span at bounding box center [369, 144] width 8 height 8
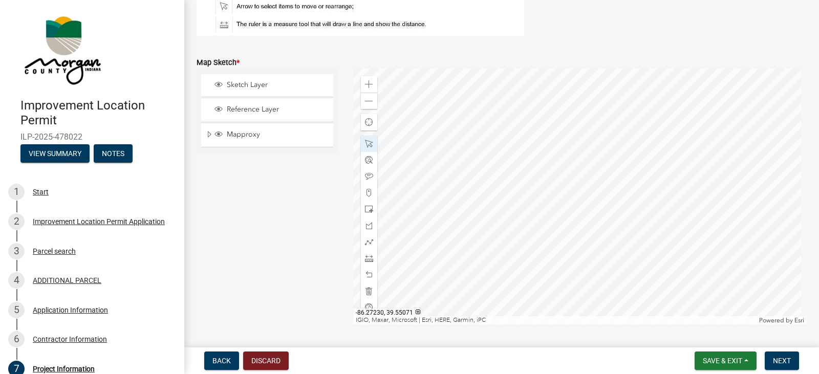
click at [518, 229] on div at bounding box center [580, 197] width 454 height 256
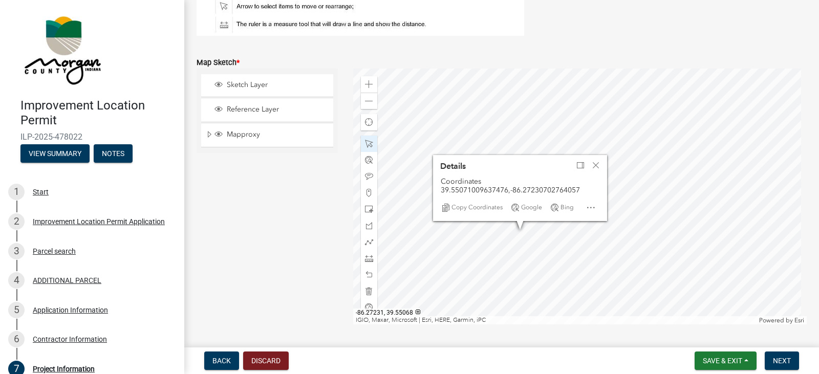
click at [511, 275] on div at bounding box center [580, 197] width 454 height 256
click at [596, 168] on span "Close" at bounding box center [596, 165] width 8 height 8
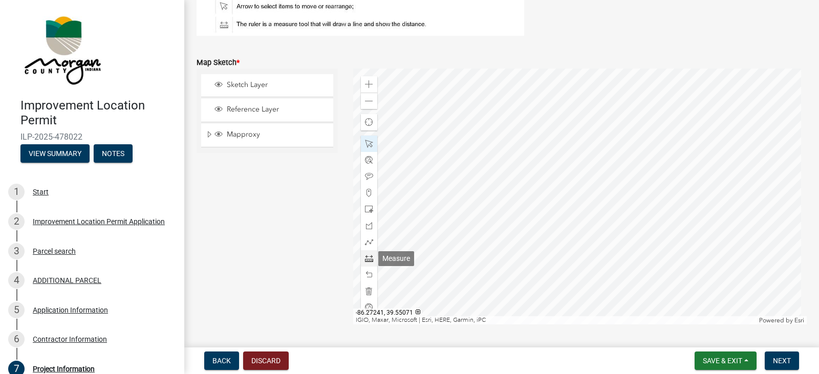
click at [371, 258] on span at bounding box center [369, 258] width 8 height 8
click at [563, 189] on div at bounding box center [580, 197] width 454 height 256
click at [562, 278] on div at bounding box center [580, 197] width 454 height 256
click at [366, 145] on span at bounding box center [369, 144] width 8 height 8
click at [514, 239] on div at bounding box center [580, 197] width 454 height 256
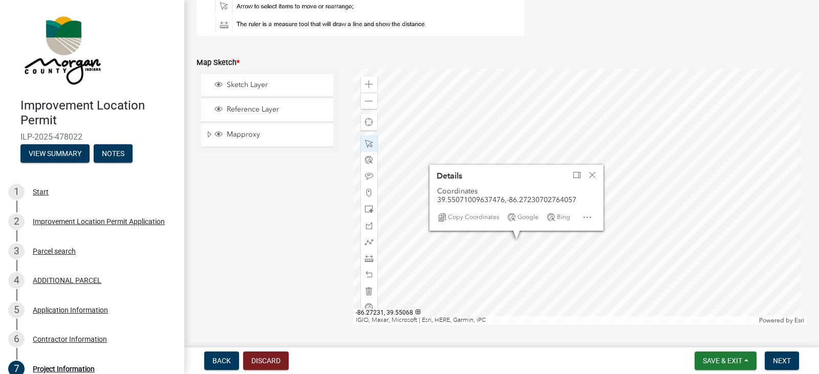
click at [508, 277] on div at bounding box center [580, 197] width 454 height 256
click at [596, 177] on div "Close" at bounding box center [591, 175] width 15 height 14
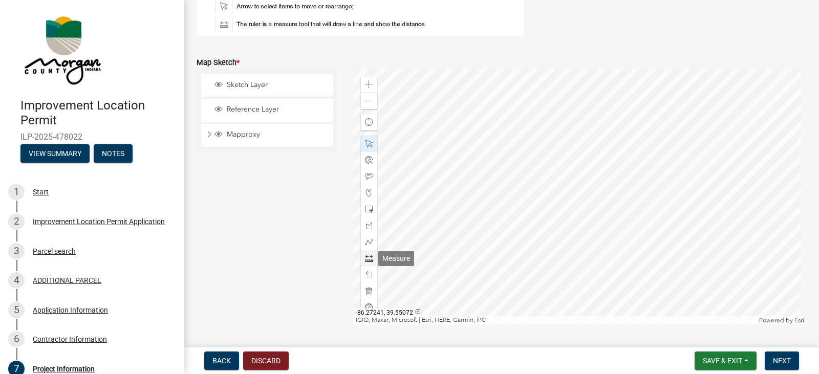
click at [365, 260] on span at bounding box center [369, 258] width 8 height 8
click at [562, 277] on div at bounding box center [580, 197] width 454 height 256
click at [454, 277] on div at bounding box center [580, 197] width 454 height 256
click at [371, 173] on span at bounding box center [369, 176] width 8 height 8
click at [431, 181] on div at bounding box center [580, 197] width 454 height 256
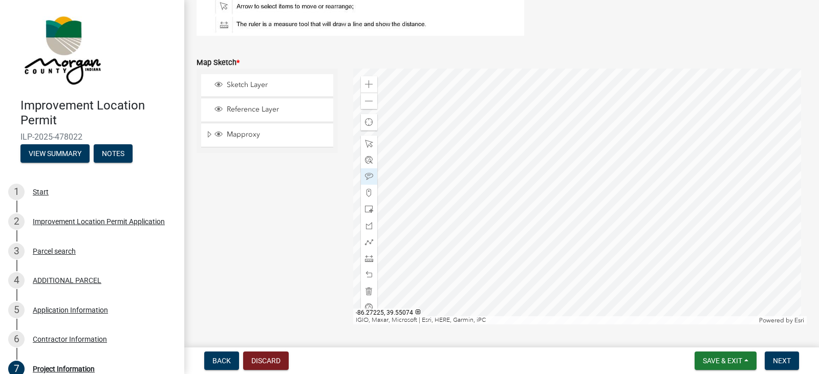
click at [581, 181] on div at bounding box center [580, 197] width 454 height 256
click at [466, 235] on div at bounding box center [580, 197] width 454 height 256
click at [555, 231] on div at bounding box center [580, 197] width 454 height 256
click at [505, 272] on div at bounding box center [580, 197] width 454 height 256
click at [403, 260] on div at bounding box center [580, 197] width 454 height 256
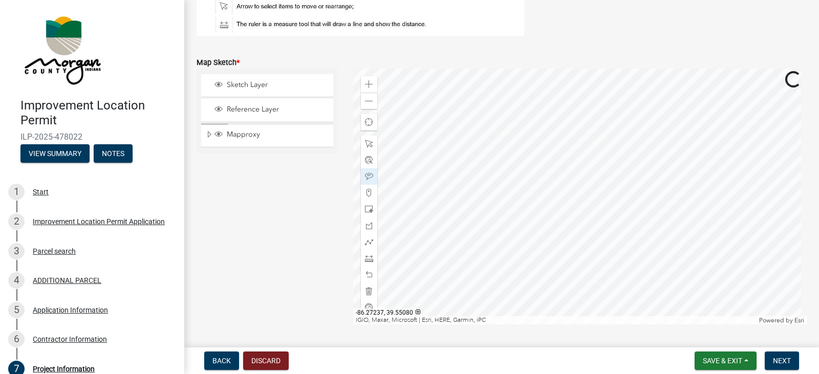
click at [430, 201] on div at bounding box center [580, 197] width 454 height 256
click at [404, 154] on div at bounding box center [580, 197] width 454 height 256
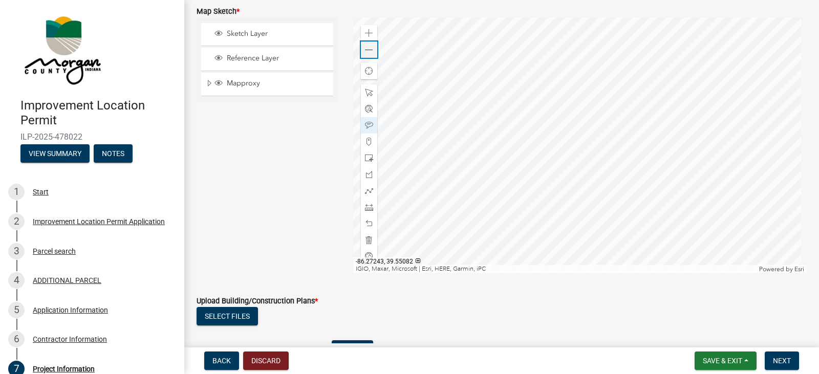
click at [366, 54] on span at bounding box center [369, 50] width 8 height 8
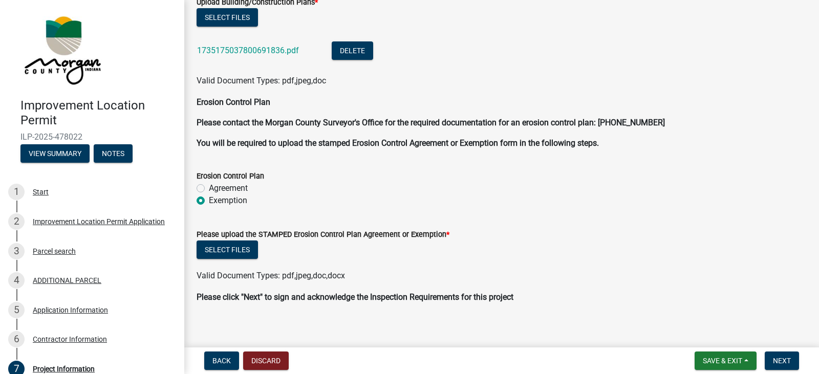
scroll to position [2632, 0]
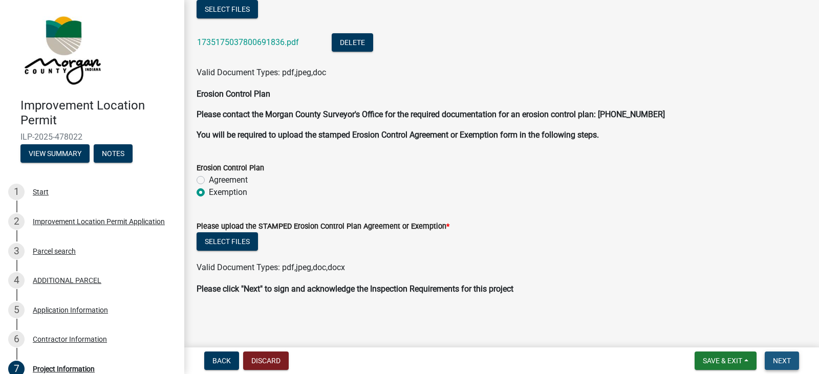
click at [771, 365] on button "Next" at bounding box center [782, 361] width 34 height 18
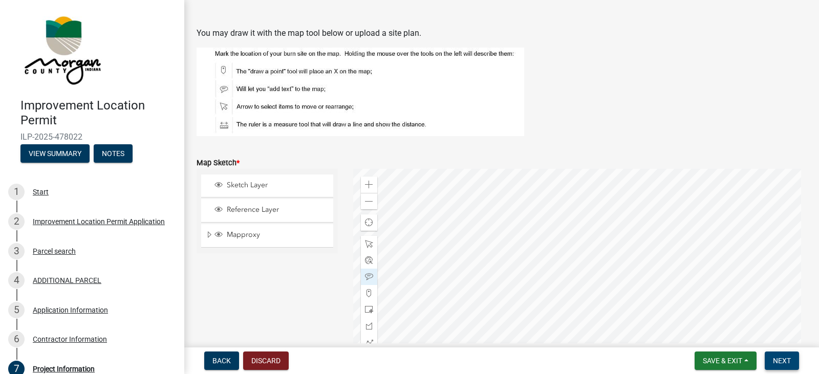
scroll to position [2212, 0]
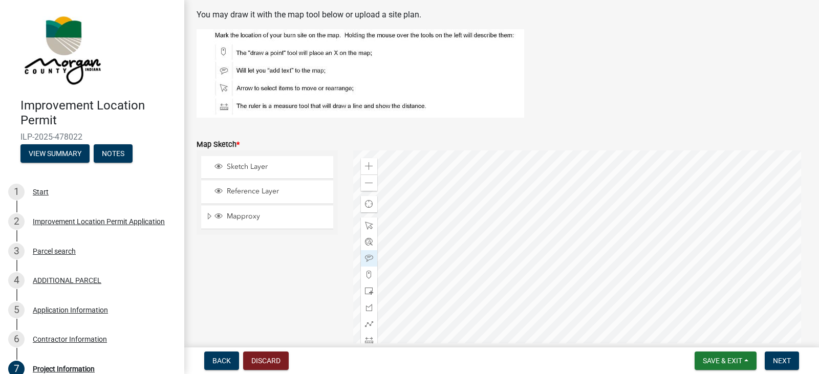
click at [378, 184] on div at bounding box center [580, 278] width 454 height 256
click at [368, 184] on span at bounding box center [369, 183] width 8 height 8
click at [368, 168] on span at bounding box center [369, 166] width 8 height 8
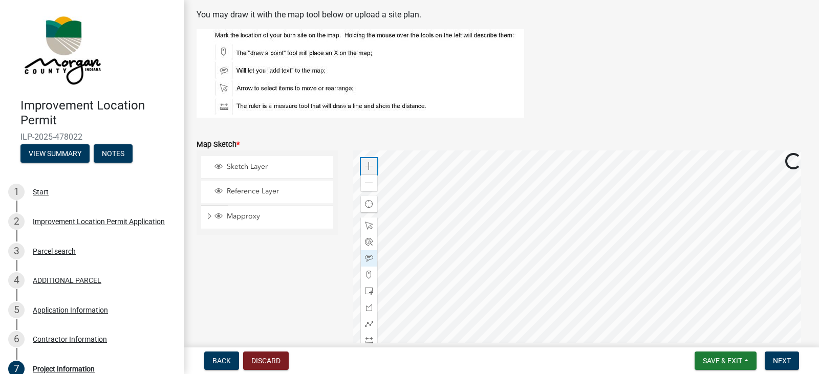
click at [368, 168] on span at bounding box center [369, 166] width 8 height 8
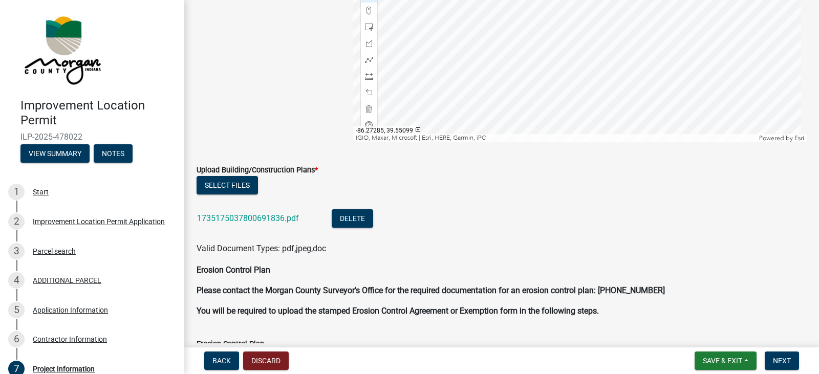
scroll to position [2571, 0]
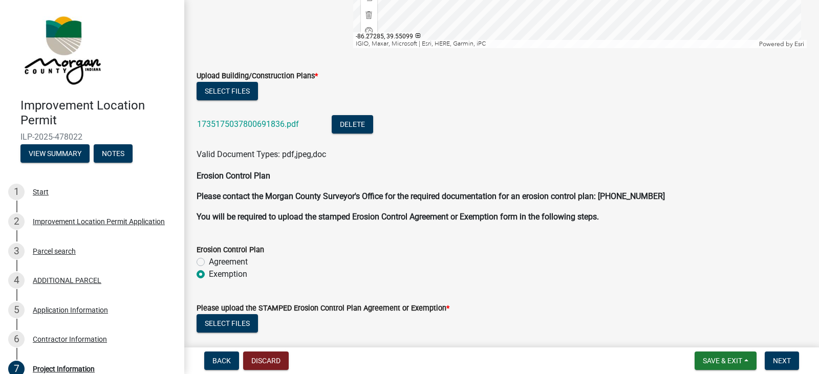
click at [209, 262] on label "Agreement" at bounding box center [228, 262] width 39 height 12
click at [209, 262] on input "Agreement" at bounding box center [212, 259] width 7 height 7
radio input "true"
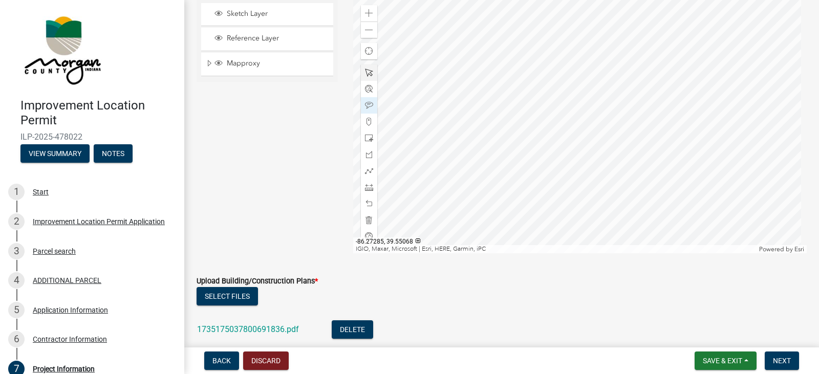
scroll to position [2212, 0]
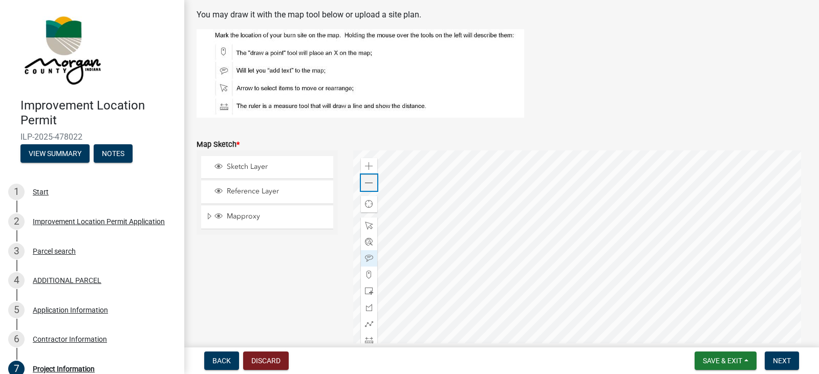
click at [372, 187] on div "Zoom out" at bounding box center [369, 183] width 16 height 16
click at [365, 325] on span at bounding box center [369, 324] width 8 height 8
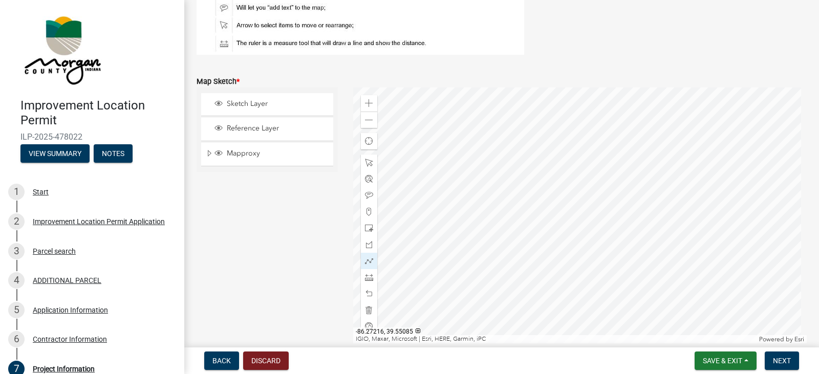
click at [596, 194] on div at bounding box center [580, 216] width 454 height 256
click at [605, 172] on div at bounding box center [580, 216] width 454 height 256
click at [598, 162] on div at bounding box center [580, 216] width 454 height 256
click at [582, 149] on div at bounding box center [580, 216] width 454 height 256
click at [562, 141] on div at bounding box center [580, 216] width 454 height 256
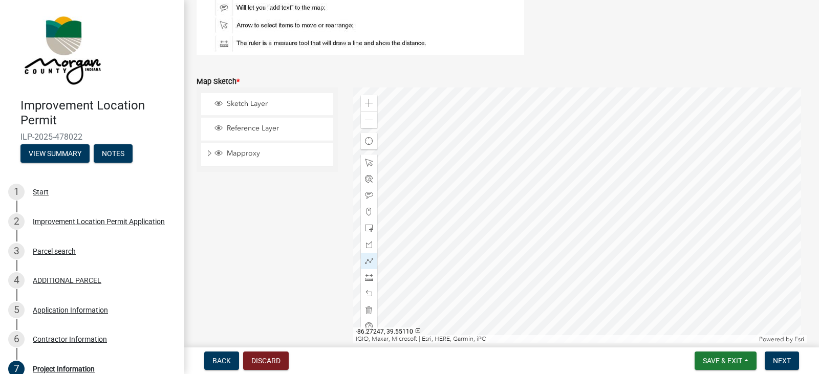
click at [535, 134] on div at bounding box center [580, 216] width 454 height 256
click at [510, 133] on div at bounding box center [580, 216] width 454 height 256
click at [498, 133] on div at bounding box center [580, 216] width 454 height 256
click at [495, 146] on div at bounding box center [580, 216] width 454 height 256
click at [496, 168] on div at bounding box center [580, 216] width 454 height 256
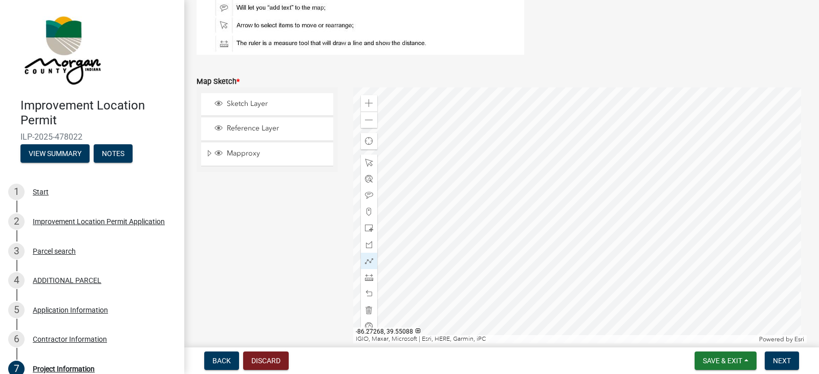
click at [496, 189] on div at bounding box center [580, 216] width 454 height 256
click at [496, 207] on div at bounding box center [580, 216] width 454 height 256
click at [496, 225] on div at bounding box center [580, 216] width 454 height 256
click at [496, 236] on div at bounding box center [580, 216] width 454 height 256
click at [498, 241] on div at bounding box center [580, 216] width 454 height 256
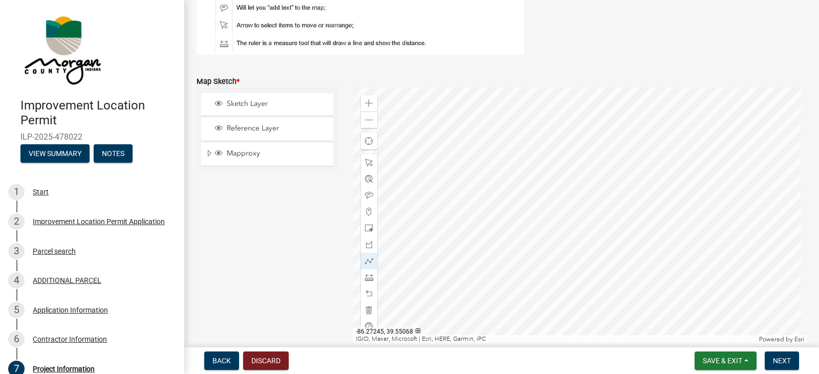
click at [540, 238] on div at bounding box center [580, 216] width 454 height 256
click at [564, 239] on div at bounding box center [580, 216] width 454 height 256
click at [591, 238] on div at bounding box center [580, 216] width 454 height 256
click at [597, 225] on div at bounding box center [580, 216] width 454 height 256
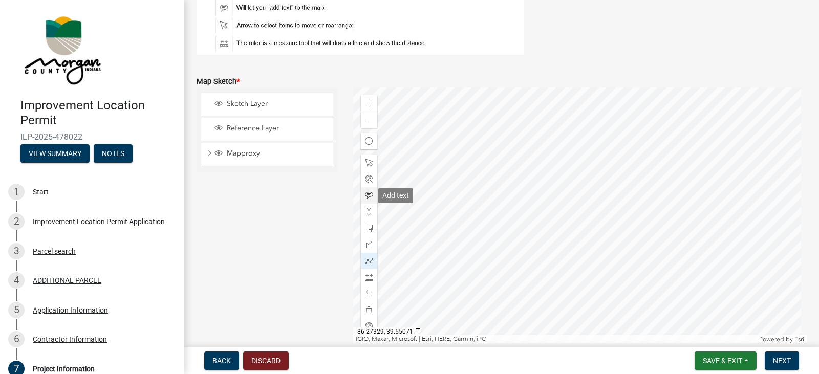
click at [365, 194] on span at bounding box center [369, 195] width 8 height 8
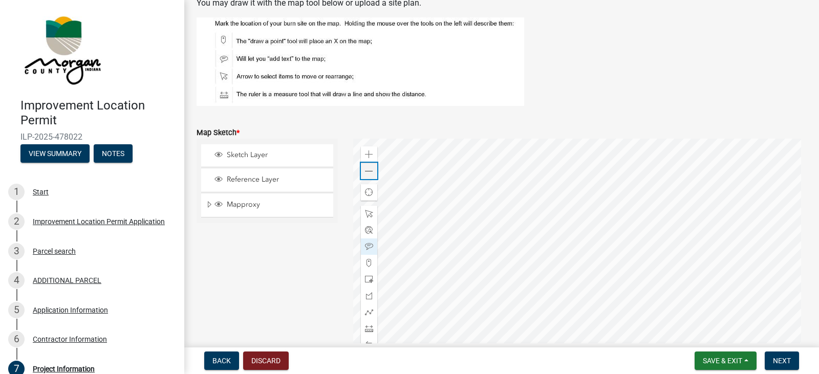
click at [367, 175] on span at bounding box center [369, 171] width 8 height 8
click at [620, 212] on div at bounding box center [580, 267] width 454 height 256
click at [634, 204] on div at bounding box center [580, 267] width 454 height 256
click at [631, 203] on div at bounding box center [580, 267] width 454 height 256
click at [365, 310] on span at bounding box center [369, 312] width 8 height 8
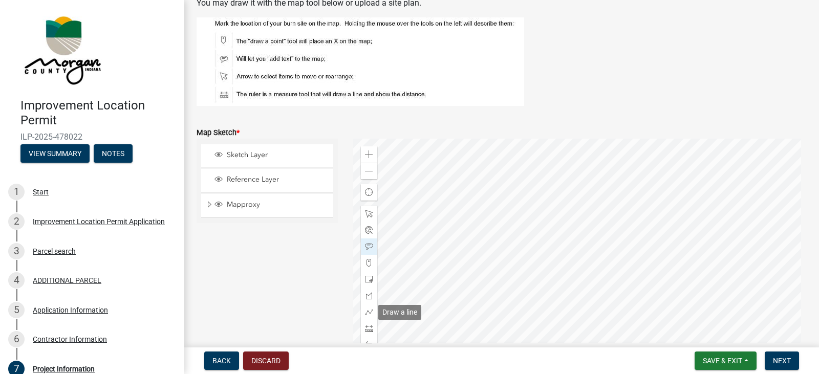
scroll to position [2275, 0]
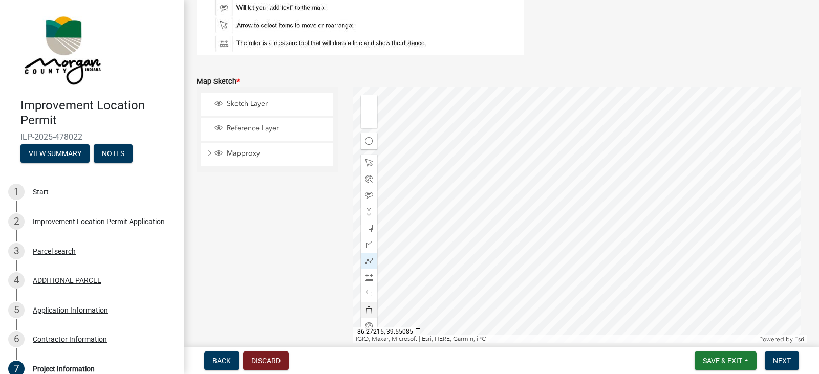
click at [699, 200] on div at bounding box center [580, 216] width 454 height 256
click at [707, 177] on div at bounding box center [580, 216] width 454 height 256
click at [703, 166] on div at bounding box center [580, 216] width 454 height 256
click at [687, 154] on div at bounding box center [580, 216] width 454 height 256
click at [671, 148] on div at bounding box center [580, 216] width 454 height 256
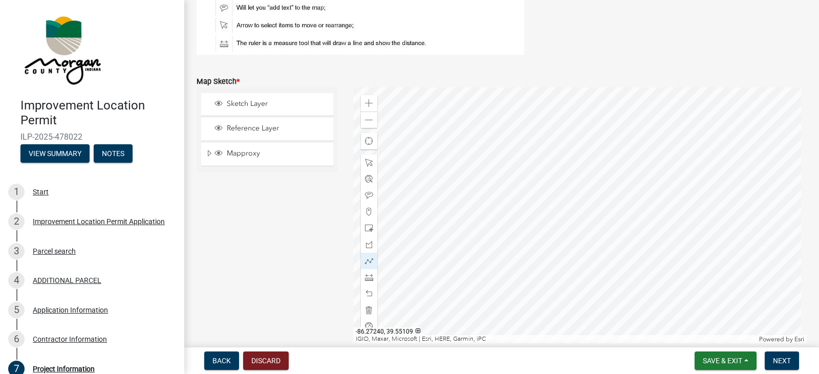
click at [651, 141] on div at bounding box center [580, 216] width 454 height 256
click at [662, 142] on div at bounding box center [580, 216] width 454 height 256
click at [638, 138] on div at bounding box center [580, 216] width 454 height 256
click at [618, 136] on div at bounding box center [580, 216] width 454 height 256
click at [596, 135] on div at bounding box center [580, 216] width 454 height 256
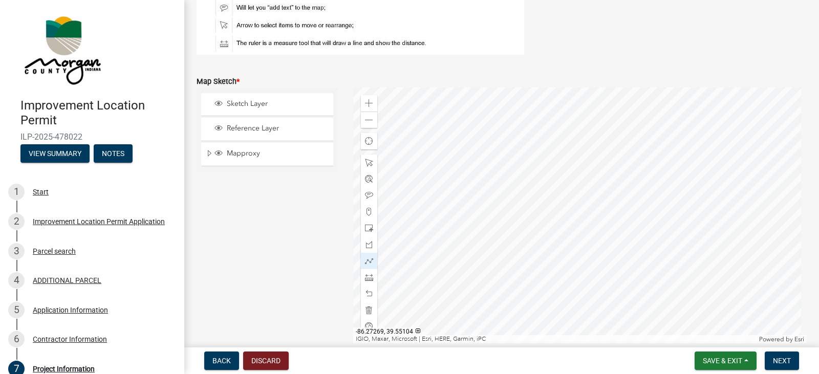
click at [596, 152] on div at bounding box center [580, 216] width 454 height 256
click at [595, 180] on div at bounding box center [580, 216] width 454 height 256
click at [595, 200] on div at bounding box center [580, 216] width 454 height 256
click at [595, 225] on div at bounding box center [580, 216] width 454 height 256
click at [595, 247] on div at bounding box center [580, 216] width 454 height 256
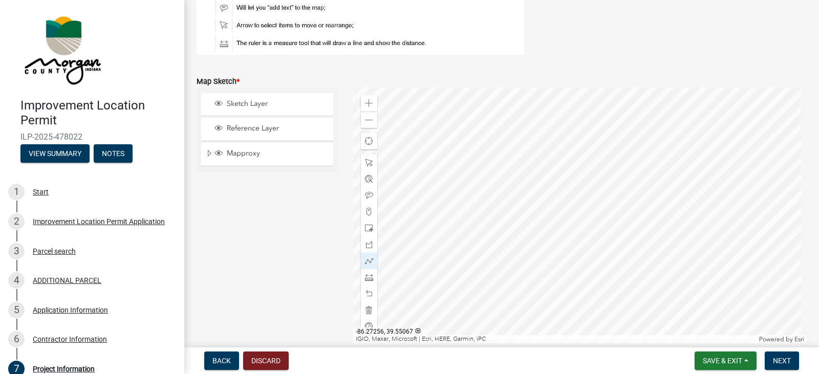
click at [621, 245] on div at bounding box center [580, 216] width 454 height 256
click at [662, 244] on div at bounding box center [580, 216] width 454 height 256
click at [690, 242] on div at bounding box center [580, 216] width 454 height 256
click at [697, 228] on div at bounding box center [580, 216] width 454 height 256
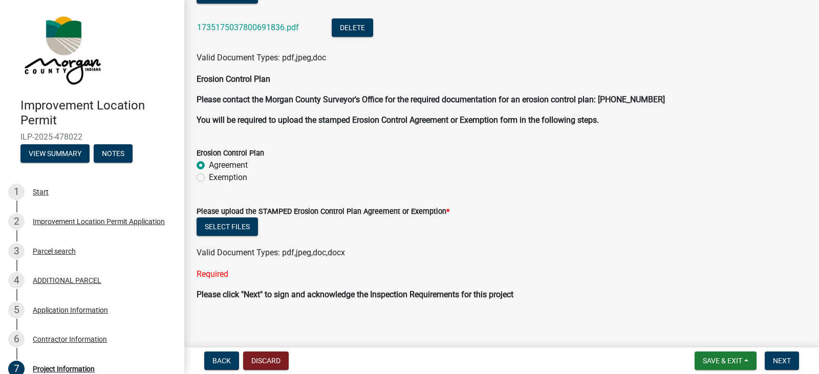
scroll to position [2673, 0]
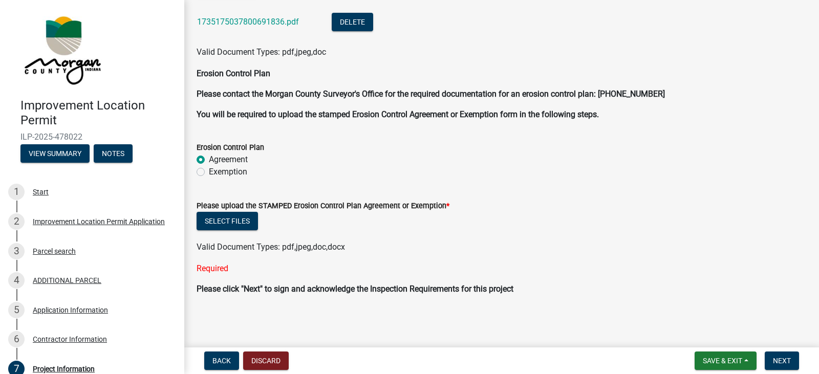
click at [262, 219] on div "Select files" at bounding box center [502, 222] width 610 height 21
click at [247, 219] on button "Select files" at bounding box center [227, 221] width 61 height 18
click at [725, 205] on div "Please upload the STAMPED Erosion Control Plan Agreement or Exemption *" at bounding box center [502, 206] width 610 height 12
click at [252, 219] on button "Select files" at bounding box center [227, 221] width 61 height 18
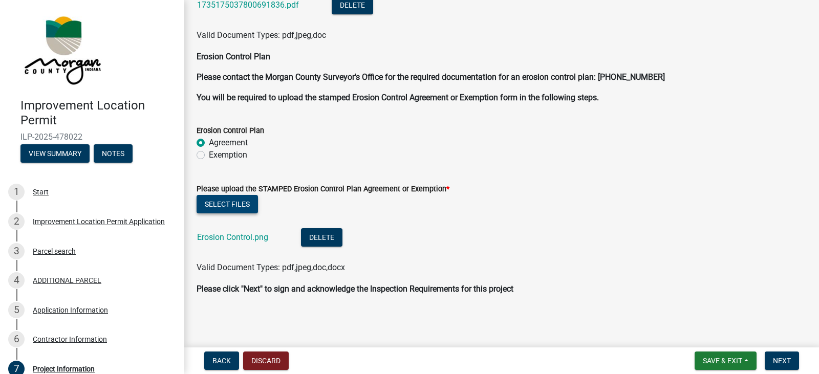
scroll to position [2690, 0]
click at [780, 364] on span "Next" at bounding box center [782, 361] width 18 height 8
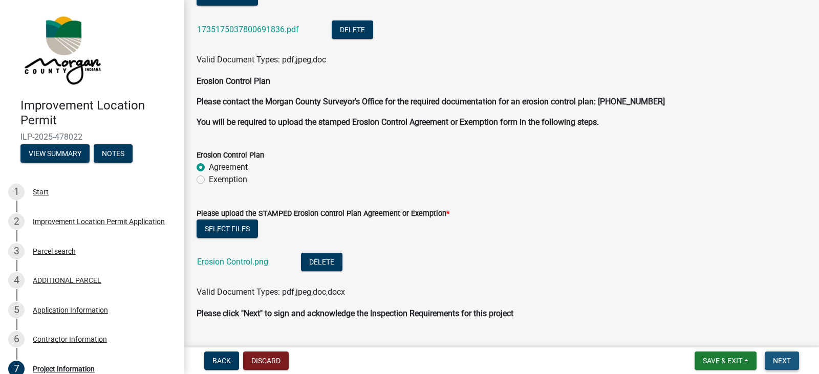
scroll to position [2714, 0]
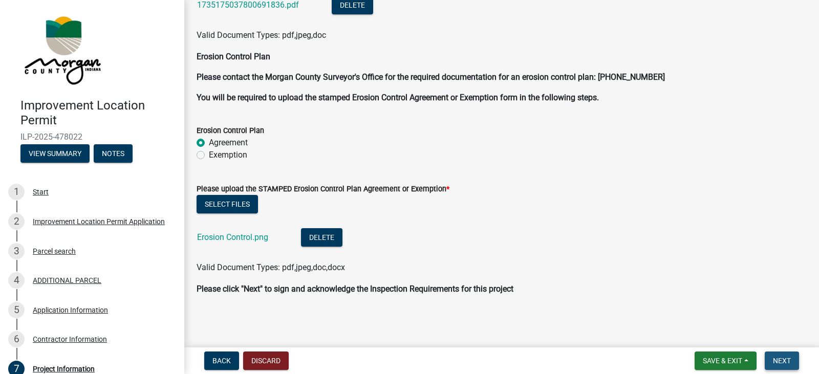
click at [781, 362] on span "Next" at bounding box center [782, 361] width 18 height 8
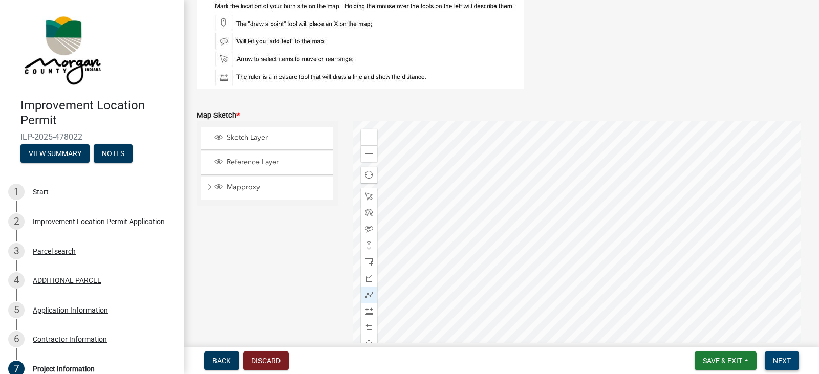
scroll to position [2356, 0]
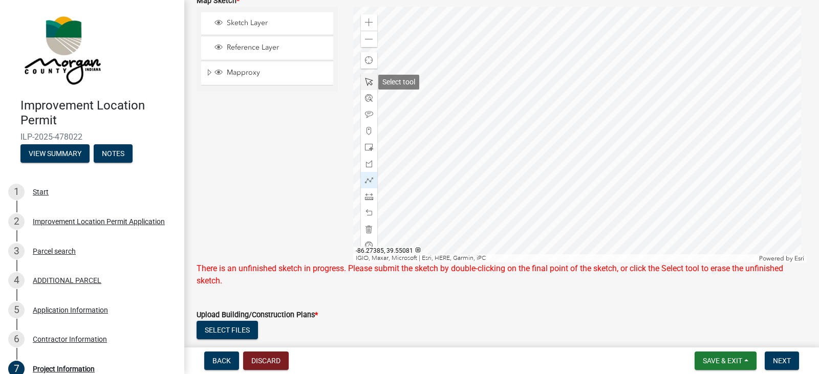
click at [369, 78] on span at bounding box center [369, 82] width 8 height 8
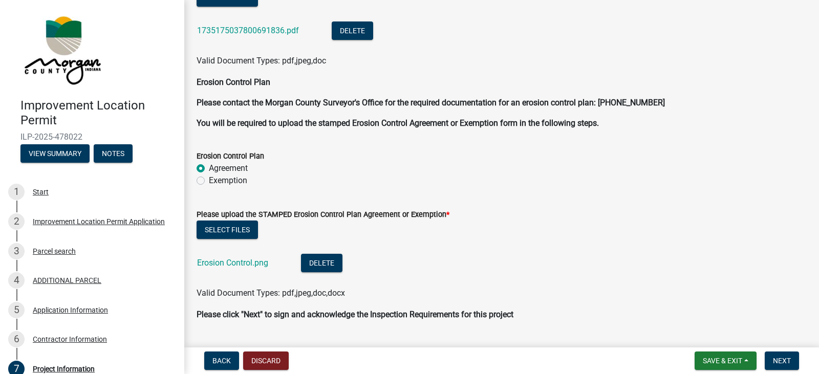
scroll to position [2690, 0]
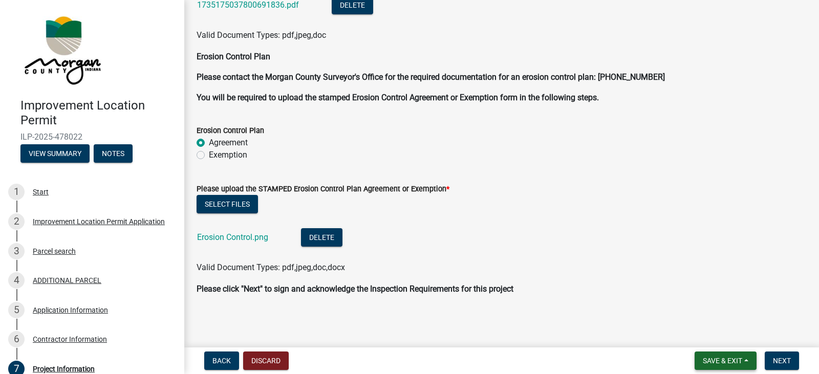
drag, startPoint x: 719, startPoint y: 363, endPoint x: 726, endPoint y: 357, distance: 8.7
click at [719, 364] on span "Save & Exit" at bounding box center [722, 361] width 39 height 8
click at [714, 257] on li "Erosion Control.png Delete" at bounding box center [502, 238] width 610 height 37
click at [783, 369] on button "Next" at bounding box center [782, 361] width 34 height 18
click at [786, 360] on span "Next" at bounding box center [782, 361] width 18 height 8
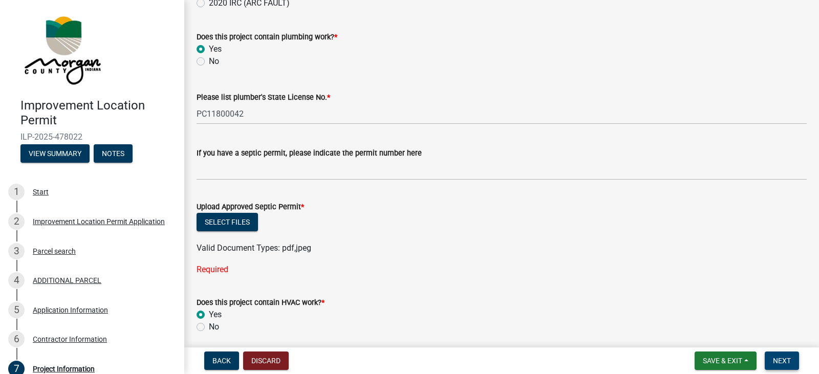
scroll to position [1769, 0]
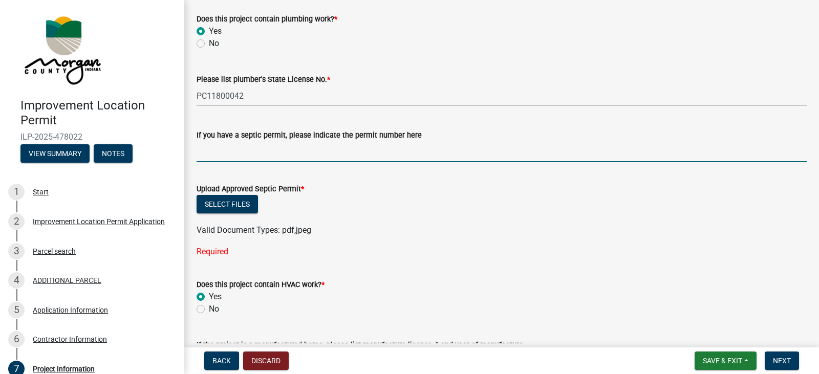
click at [278, 154] on input "If you have a septic permit, please indicate the permit number here" at bounding box center [502, 151] width 610 height 21
type input "Holding Tank"
click at [235, 205] on button "Select files" at bounding box center [227, 204] width 61 height 18
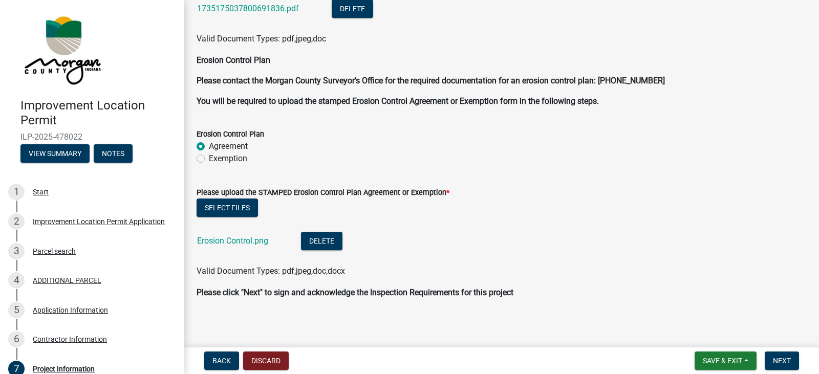
scroll to position [2707, 0]
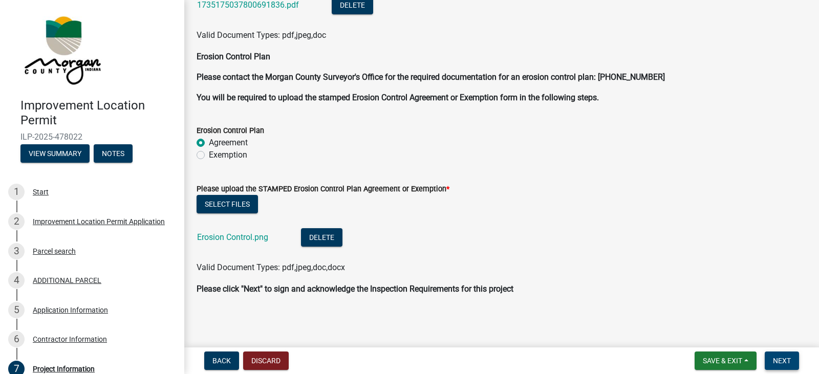
click at [782, 364] on span "Next" at bounding box center [782, 361] width 18 height 8
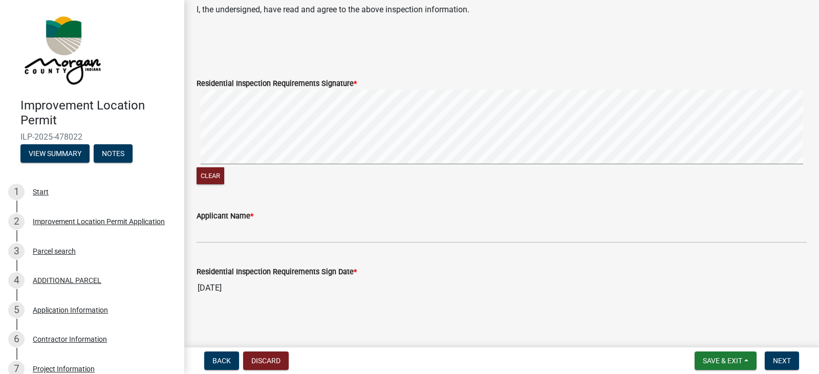
scroll to position [321, 0]
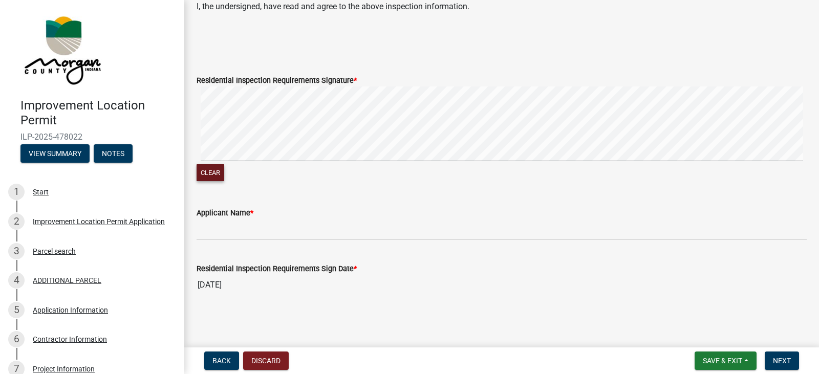
click at [220, 177] on button "Clear" at bounding box center [211, 172] width 28 height 17
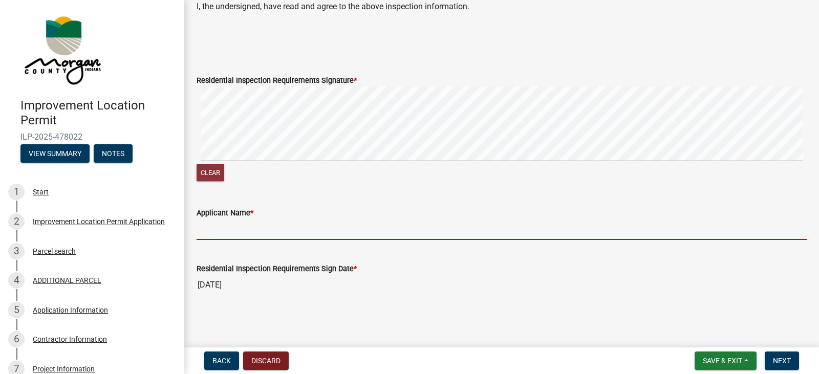
click at [241, 228] on input "Applicant Name *" at bounding box center [502, 229] width 610 height 21
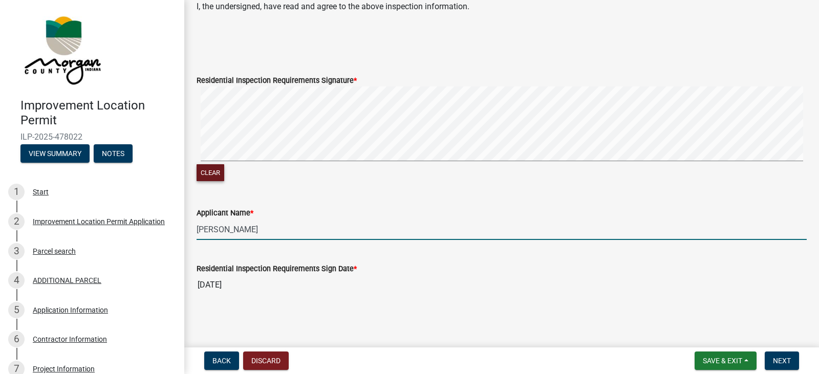
type input "[PERSON_NAME]"
click at [215, 175] on button "Clear" at bounding box center [211, 172] width 28 height 17
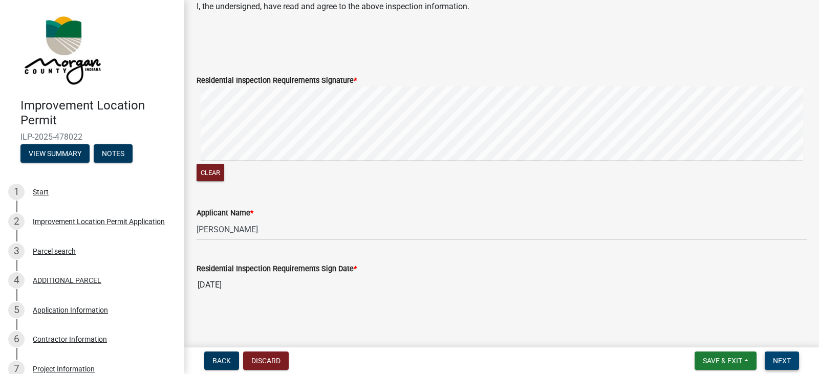
click at [786, 353] on button "Next" at bounding box center [782, 361] width 34 height 18
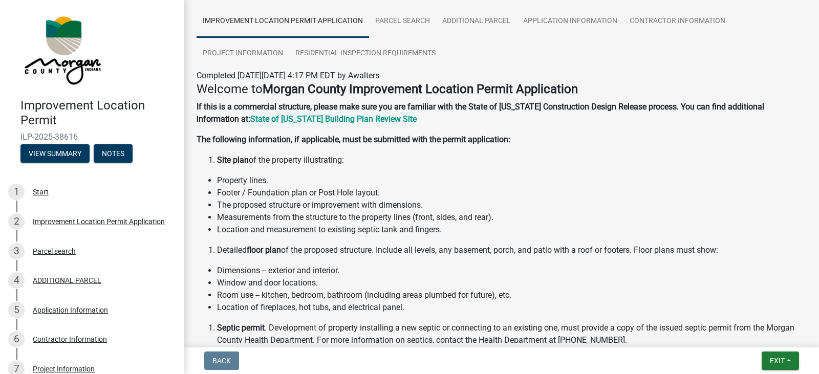
scroll to position [0, 0]
